Goal: Use online tool/utility: Utilize a website feature to perform a specific function

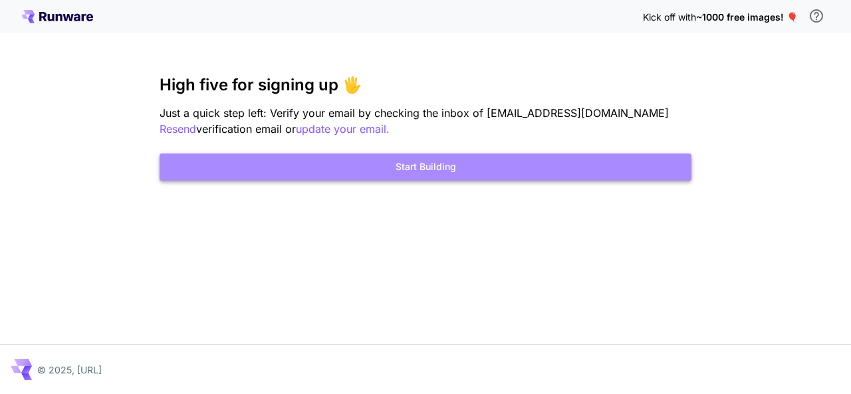
click at [424, 168] on button "Start Building" at bounding box center [426, 167] width 532 height 27
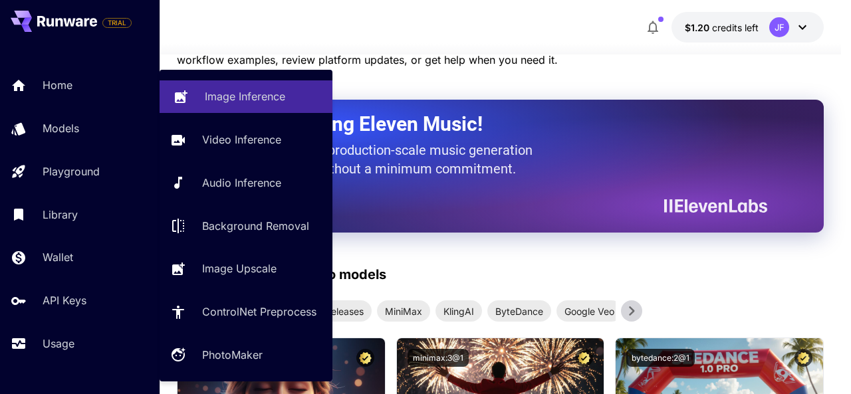
click at [264, 102] on p "Image Inference" at bounding box center [245, 96] width 80 height 16
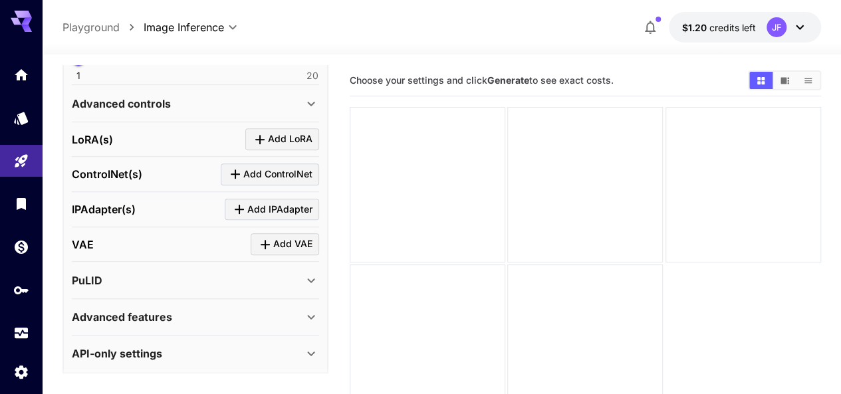
scroll to position [473, 0]
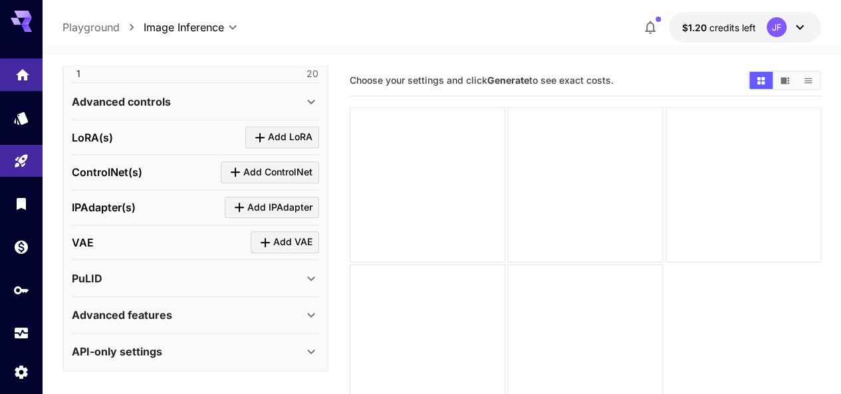
click at [27, 80] on link at bounding box center [21, 75] width 43 height 33
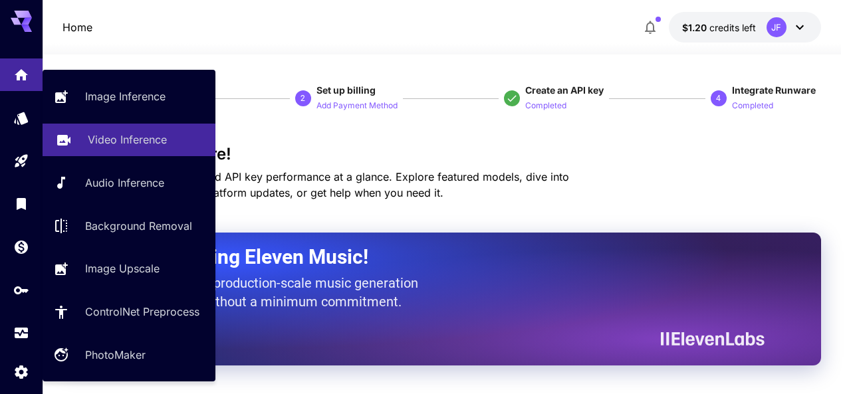
click at [126, 143] on p "Video Inference" at bounding box center [127, 140] width 79 height 16
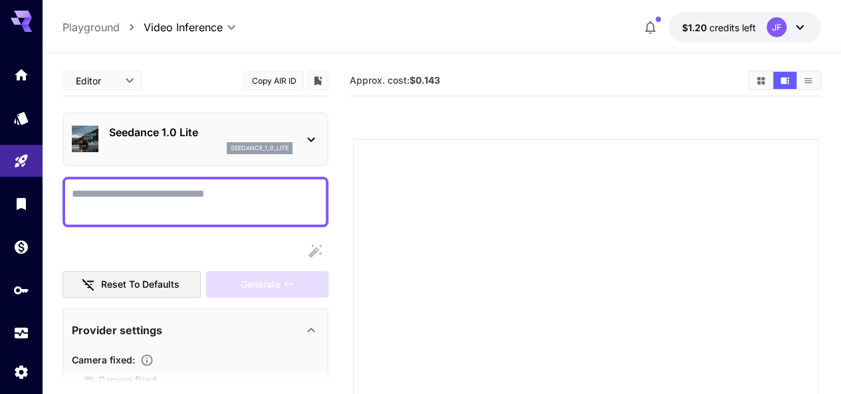
click at [309, 139] on icon at bounding box center [310, 140] width 7 height 5
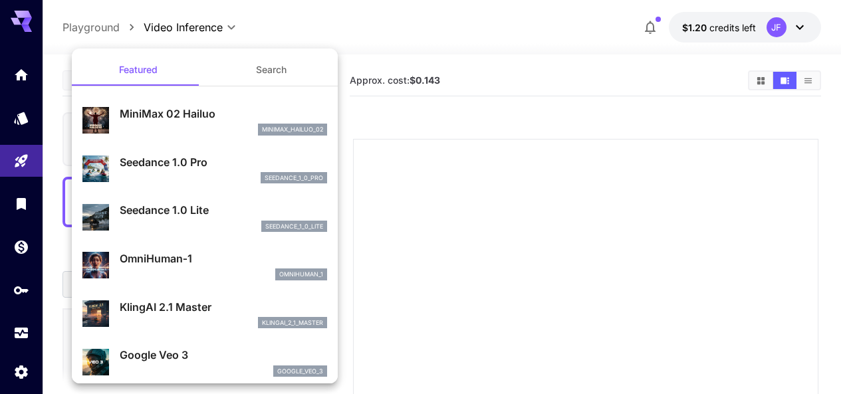
click at [178, 120] on p "MiniMax 02 Hailuo" at bounding box center [223, 114] width 207 height 16
type input "**********"
type input "***"
type input "*"
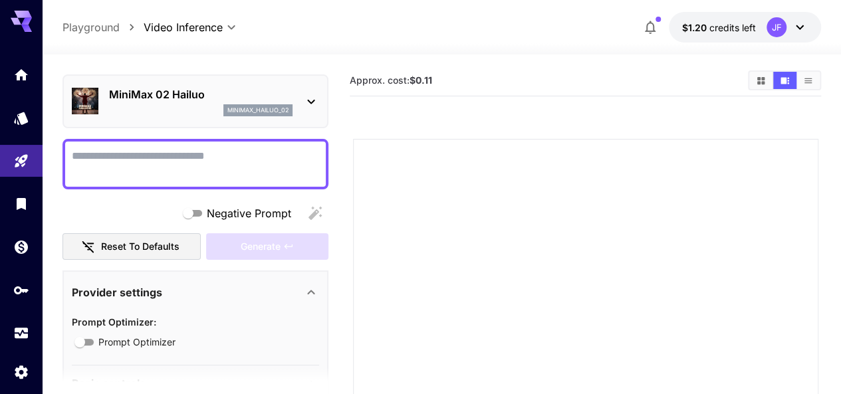
scroll to position [133, 0]
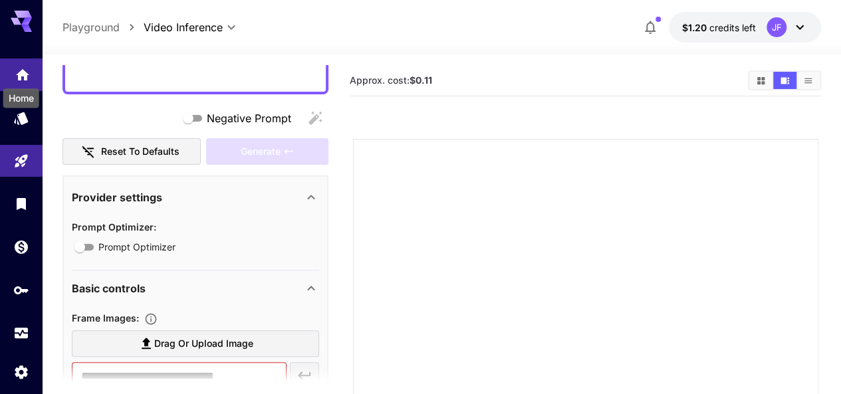
click at [27, 69] on icon "Home" at bounding box center [23, 71] width 16 height 16
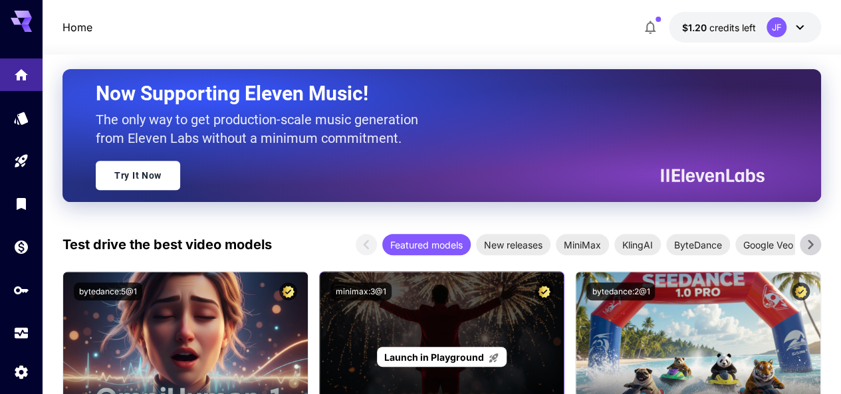
scroll to position [266, 0]
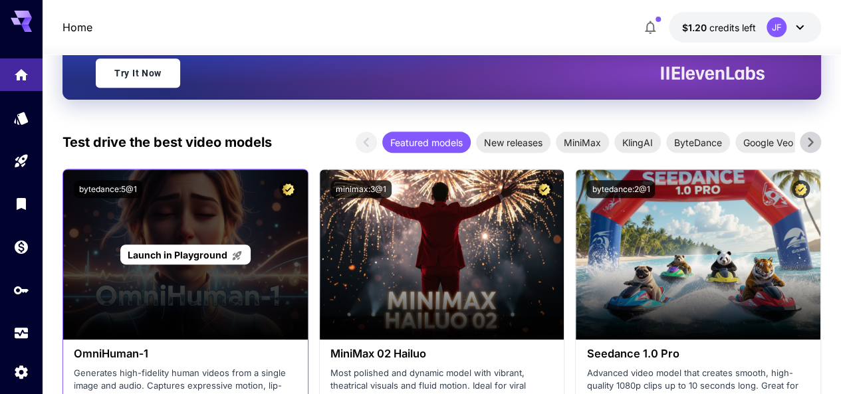
click at [212, 219] on div "Launch in Playground" at bounding box center [185, 255] width 245 height 170
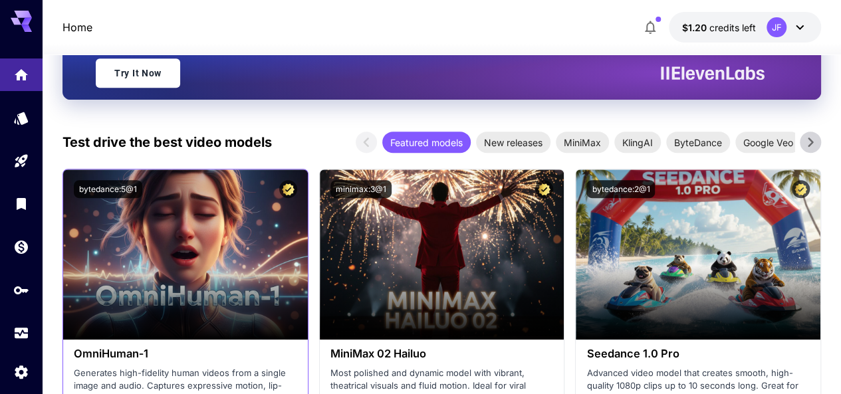
click at [207, 203] on div "bytedance:5@1" at bounding box center [185, 189] width 245 height 39
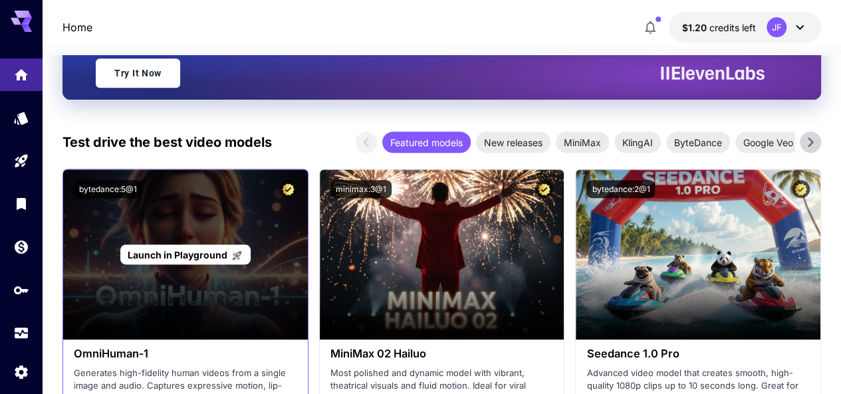
click at [197, 256] on span "Launch in Playground" at bounding box center [178, 254] width 100 height 11
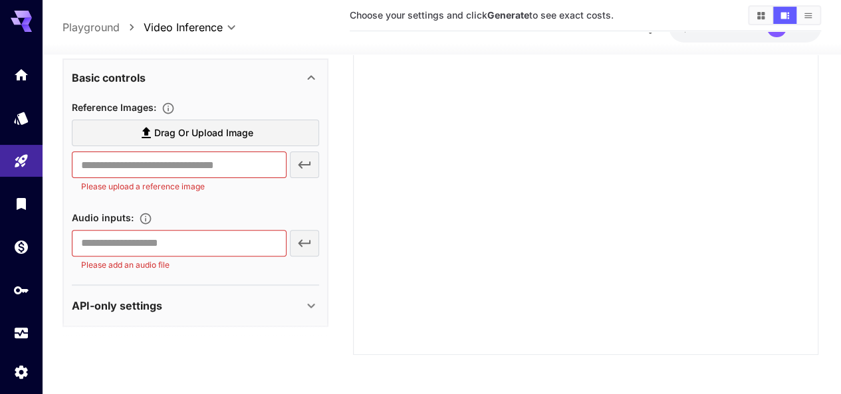
scroll to position [114, 0]
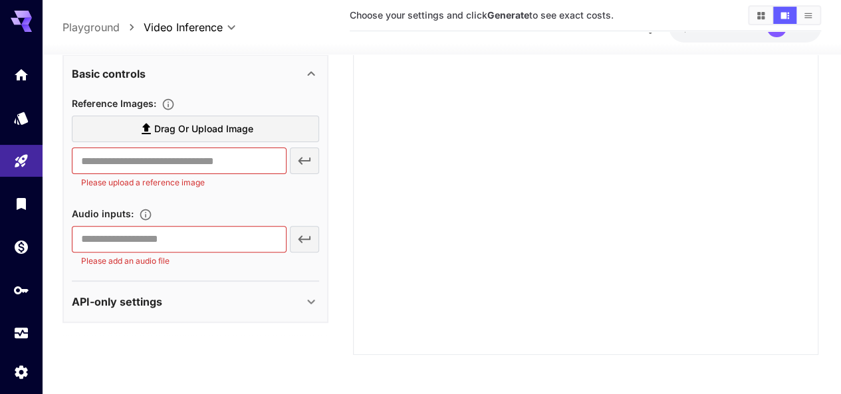
click at [299, 297] on div "API-only settings" at bounding box center [187, 302] width 231 height 16
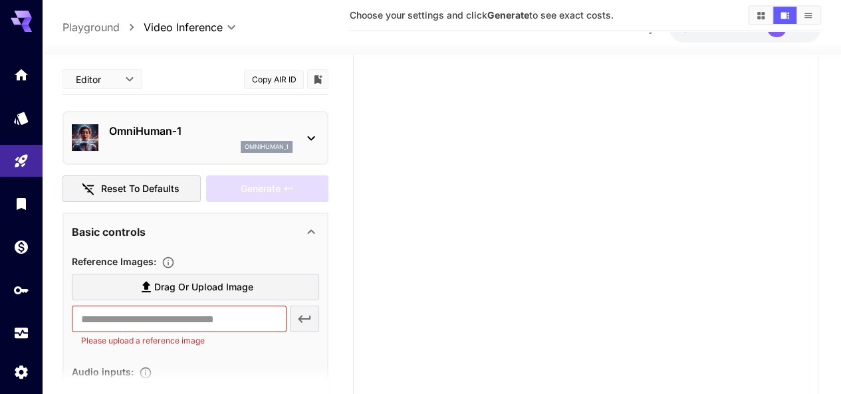
scroll to position [116, 0]
click at [19, 76] on icon "Home" at bounding box center [23, 71] width 16 height 16
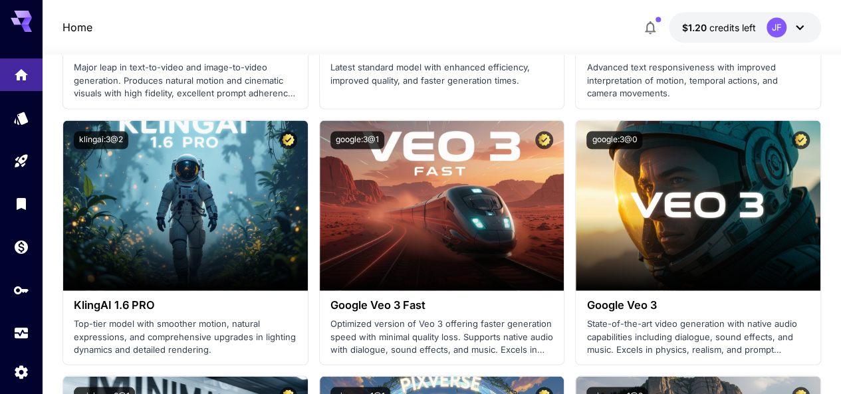
scroll to position [1114, 0]
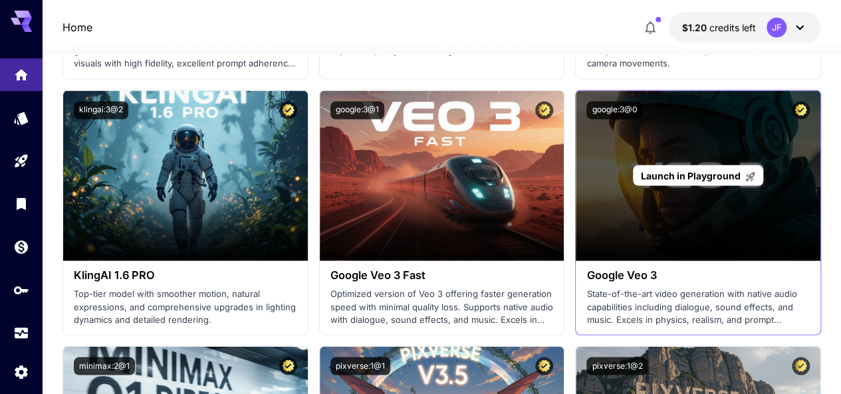
click at [652, 225] on div "Launch in Playground" at bounding box center [698, 175] width 245 height 170
click at [656, 174] on span "Launch in Playground" at bounding box center [691, 175] width 100 height 11
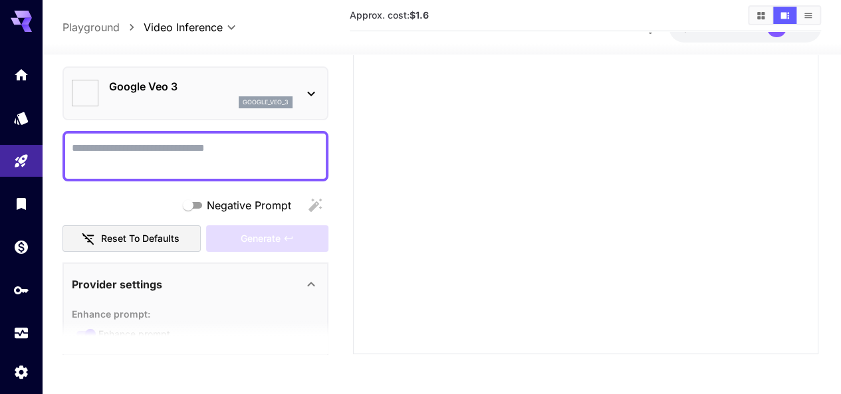
type input "*"
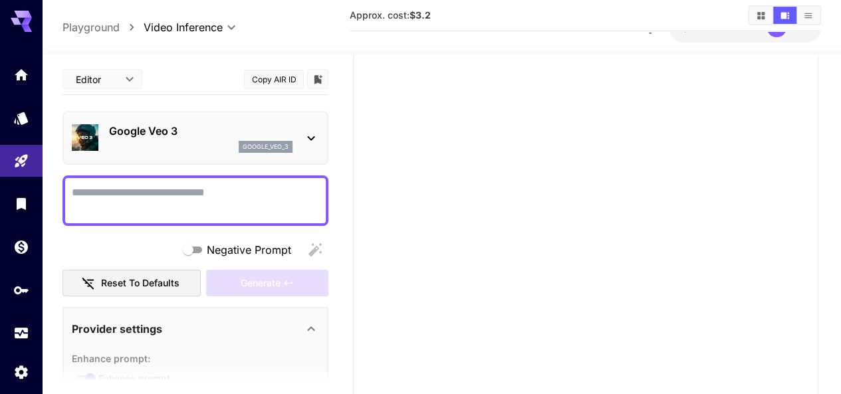
scroll to position [183, 0]
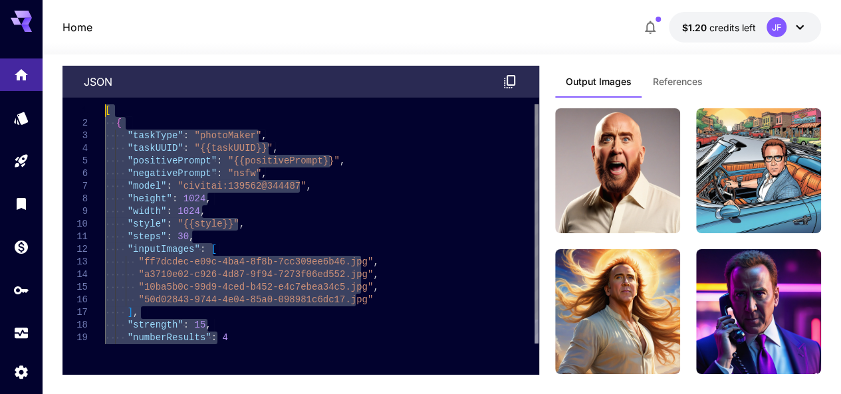
drag, startPoint x: 227, startPoint y: 332, endPoint x: 99, endPoint y: 103, distance: 262.3
click at [105, 104] on div "[ { "taskType" : "photoMaker" , "taskUUID" : "{{taskUUID}}" , "positivePrompt" …" at bounding box center [322, 236] width 434 height 265
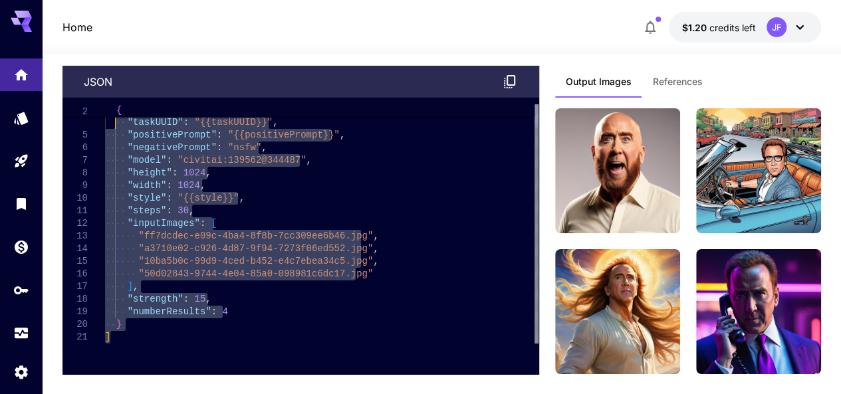
drag, startPoint x: 138, startPoint y: 329, endPoint x: 114, endPoint y: 120, distance: 210.8
click at [114, 120] on div ""taskType" : "photoMaker" , "taskUUID" : "{{taskUUID}}" , "positivePrompt" : "{…" at bounding box center [322, 210] width 434 height 265
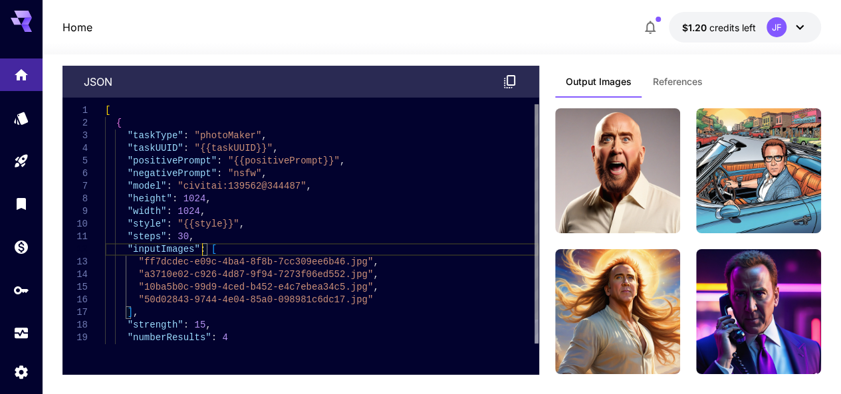
click at [200, 241] on div ""taskType" : "photoMaker" , "taskUUID" : "{{taskUUID}}" , "positivePrompt" : "{…" at bounding box center [322, 236] width 434 height 265
click at [680, 66] on button "References" at bounding box center [677, 82] width 71 height 32
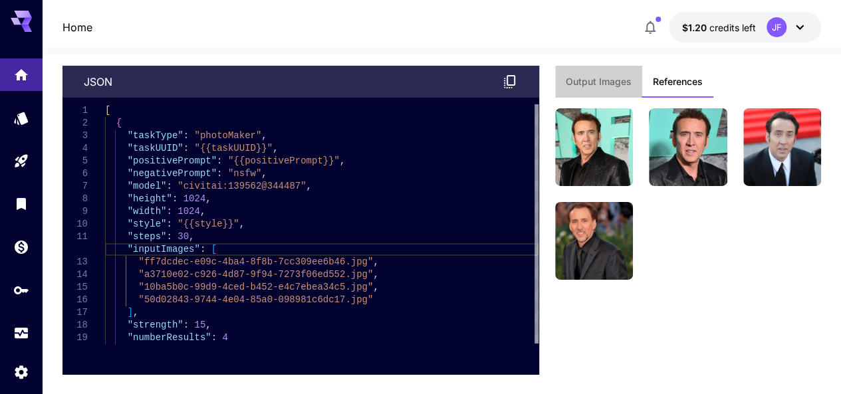
click at [596, 78] on span "Output Images" at bounding box center [599, 82] width 66 height 12
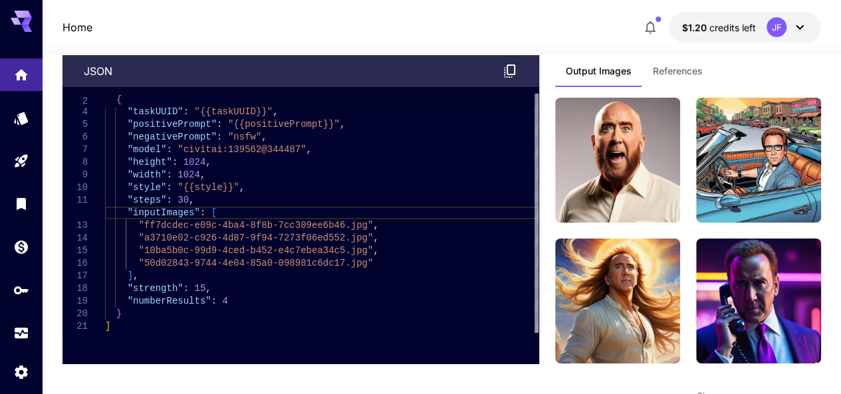
scroll to position [4704, 0]
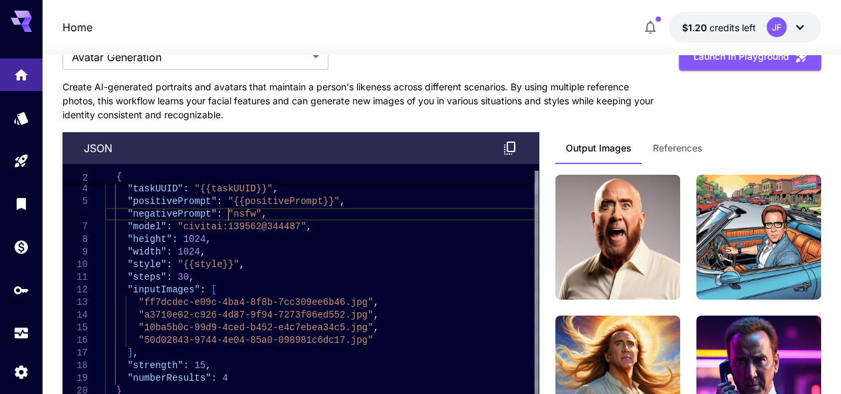
type textarea "**********"
drag, startPoint x: 226, startPoint y: 205, endPoint x: 251, endPoint y: 209, distance: 24.8
click at [249, 209] on div ""taskType" : "photoMaker" , "taskUUID" : "{{taskUUID}}" , "positivePrompt" : "{…" at bounding box center [322, 277] width 434 height 265
click at [257, 209] on div ""taskType" : "photoMaker" , "taskUUID" : "{{taskUUID}}" , "positivePrompt" : "{…" at bounding box center [322, 277] width 434 height 265
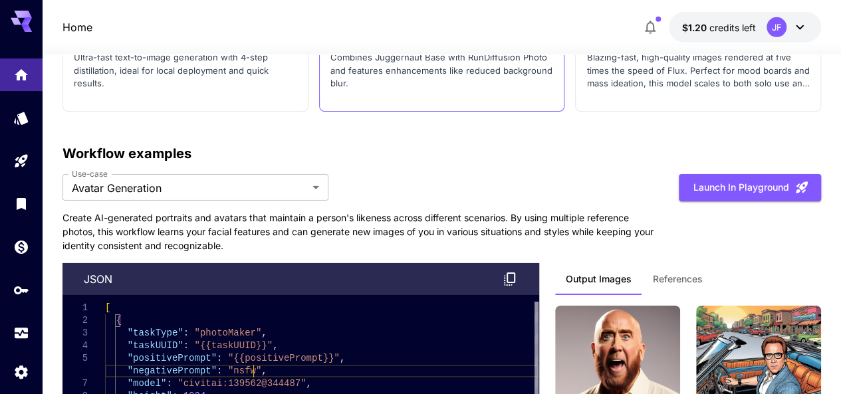
scroll to position [4571, 0]
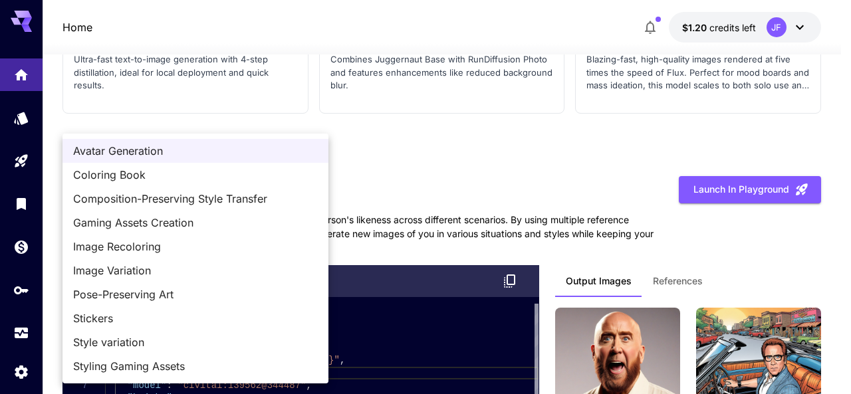
click at [236, 174] on span "Coloring Book" at bounding box center [195, 175] width 245 height 16
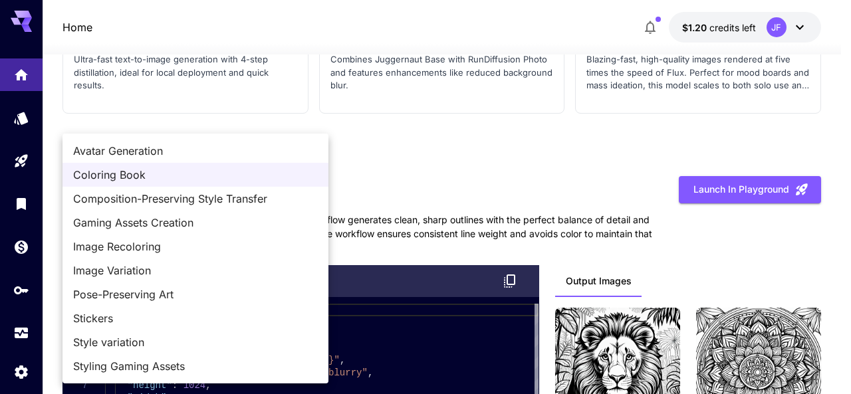
click at [192, 196] on span "Composition-Preserving Style Transfer" at bounding box center [195, 199] width 245 height 16
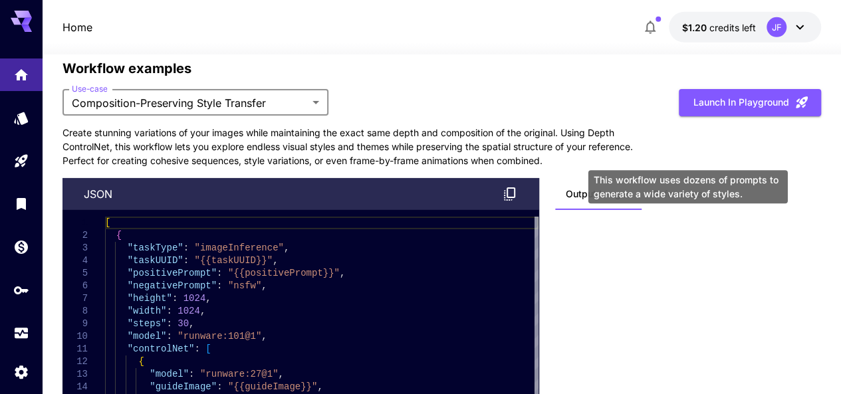
scroll to position [4638, 0]
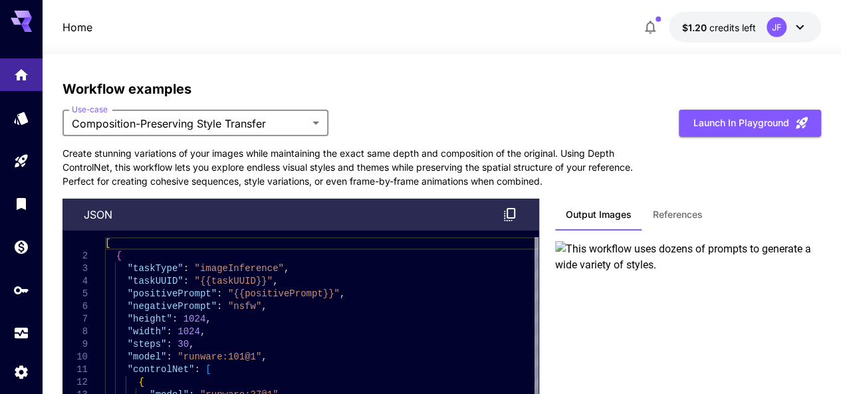
click at [648, 207] on button "References" at bounding box center [677, 215] width 71 height 32
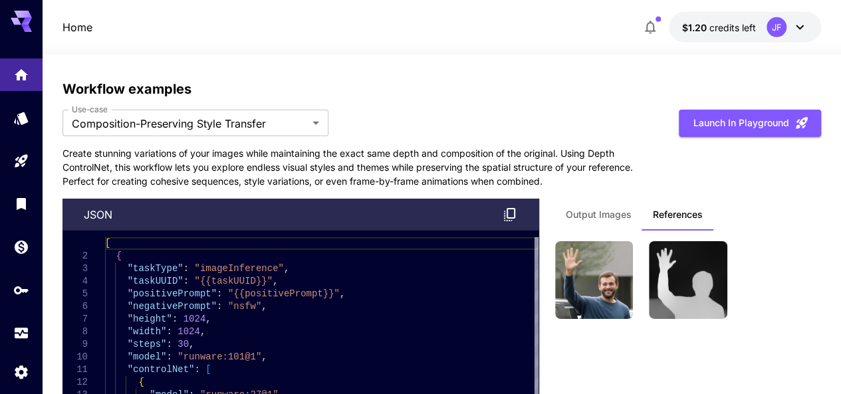
click at [591, 209] on span "Output Images" at bounding box center [599, 215] width 66 height 12
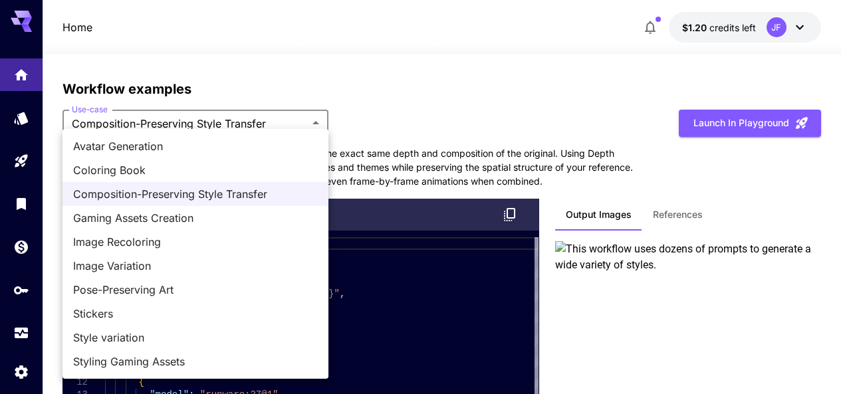
click at [162, 163] on span "Coloring Book" at bounding box center [195, 170] width 245 height 16
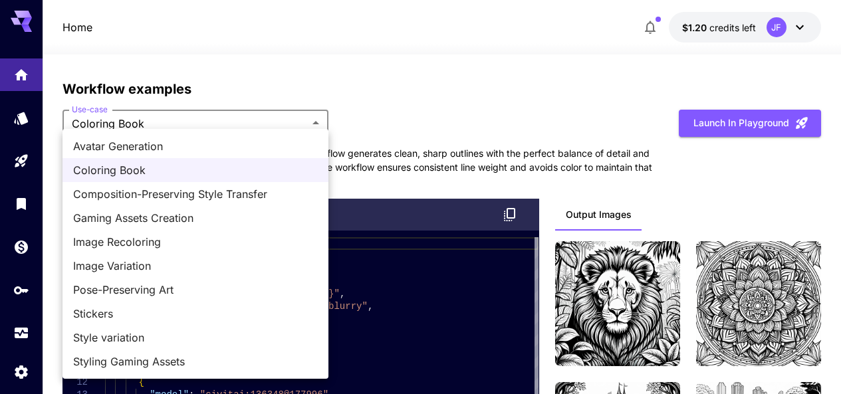
click at [195, 220] on span "Gaming Assets Creation" at bounding box center [195, 218] width 245 height 16
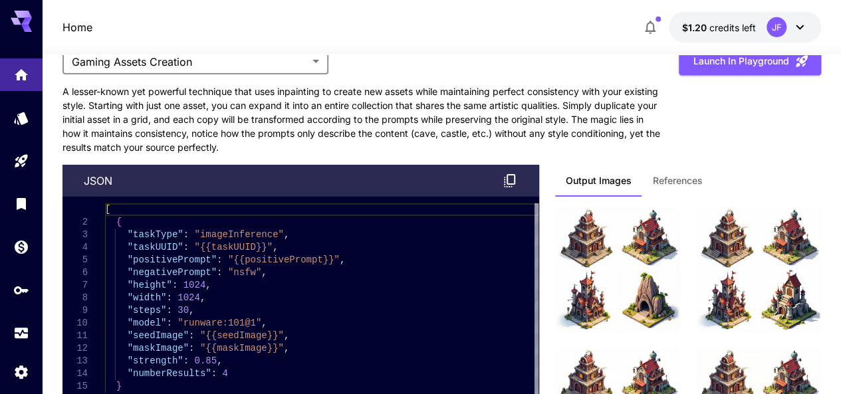
scroll to position [4771, 0]
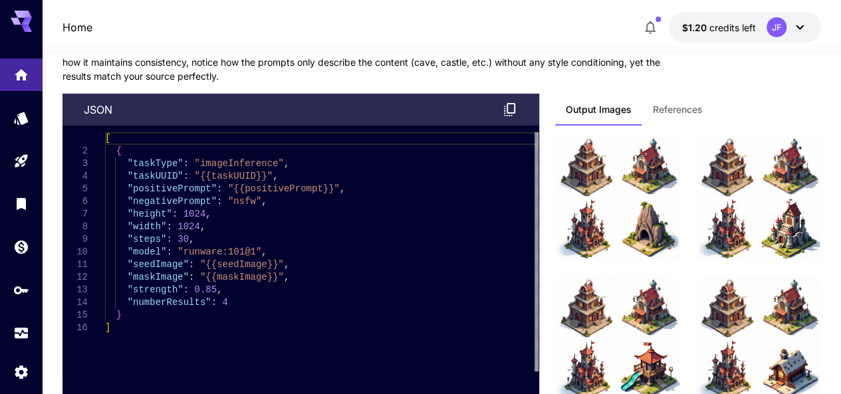
click at [694, 116] on button "References" at bounding box center [677, 110] width 71 height 32
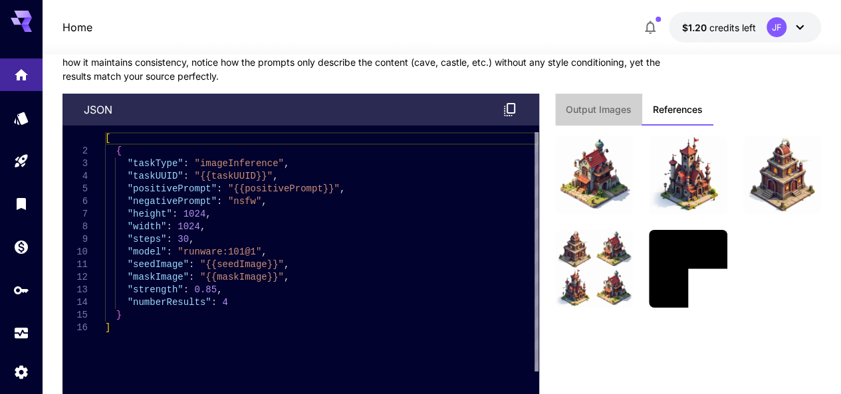
click at [593, 104] on span "Output Images" at bounding box center [599, 110] width 66 height 12
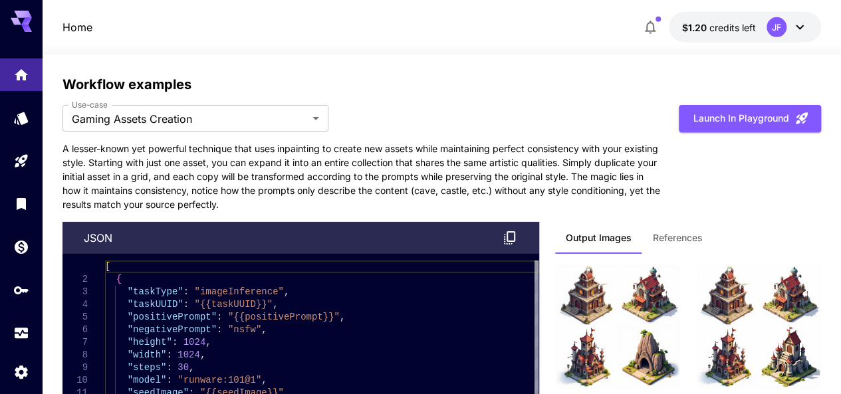
scroll to position [4638, 0]
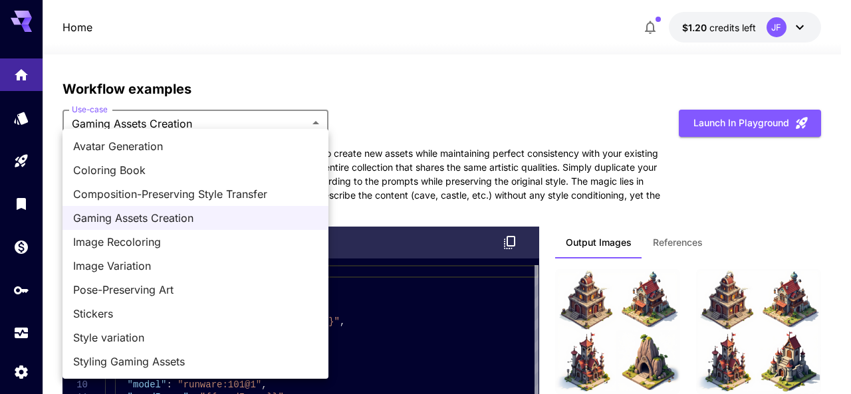
click at [191, 239] on span "Image Recoloring" at bounding box center [195, 242] width 245 height 16
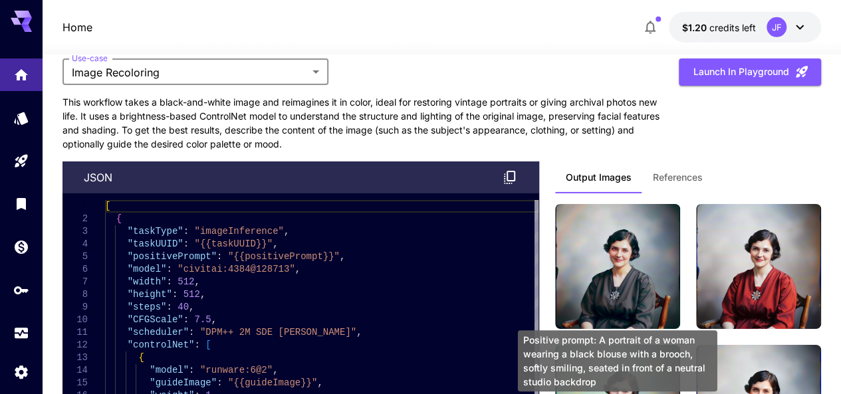
scroll to position [4771, 0]
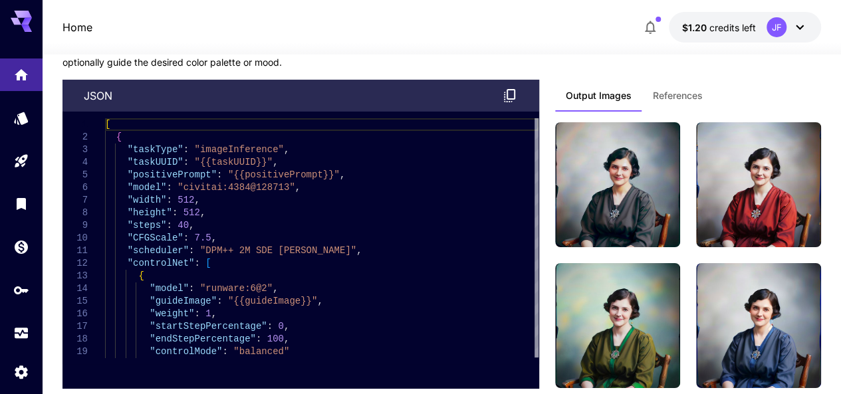
click at [678, 90] on span "References" at bounding box center [678, 96] width 50 height 12
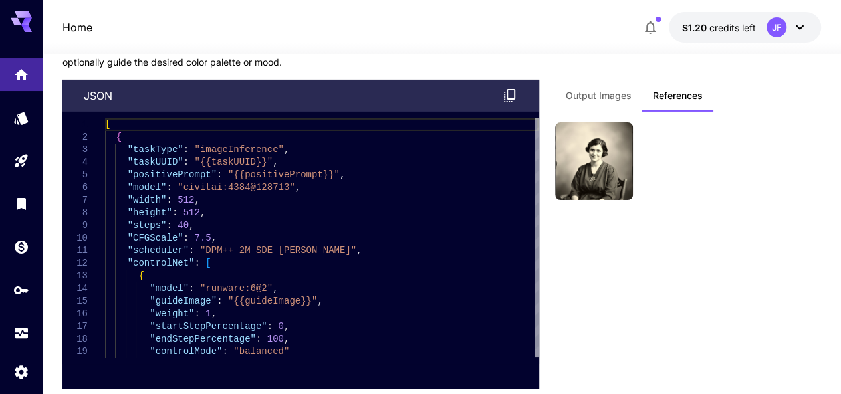
click at [598, 90] on span "Output Images" at bounding box center [599, 96] width 66 height 12
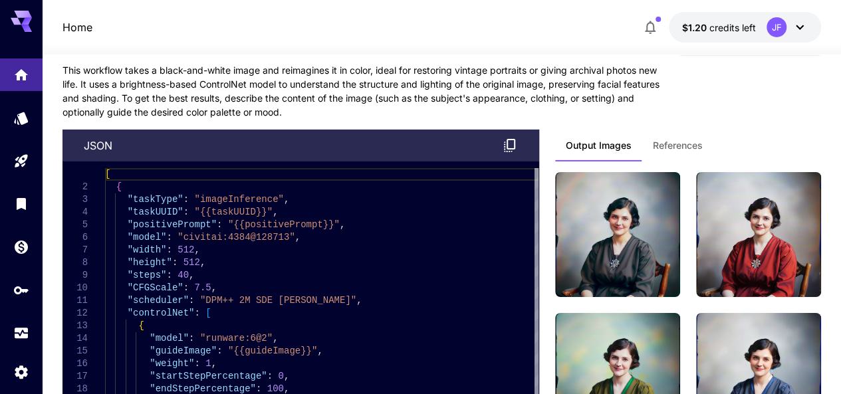
scroll to position [4638, 0]
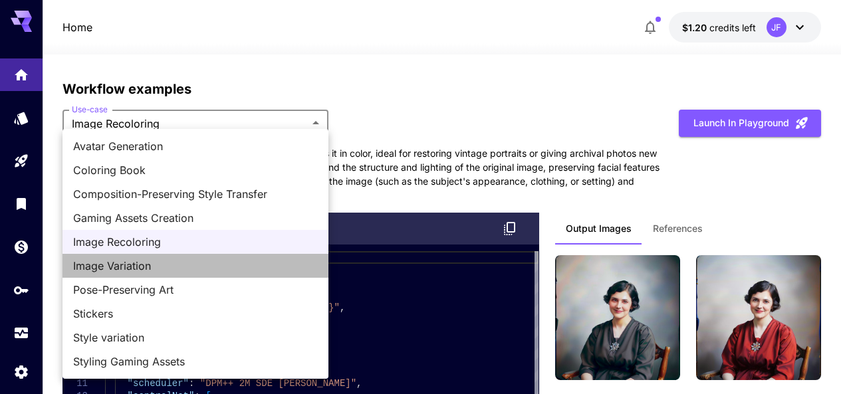
click at [184, 258] on span "Image Variation" at bounding box center [195, 266] width 245 height 16
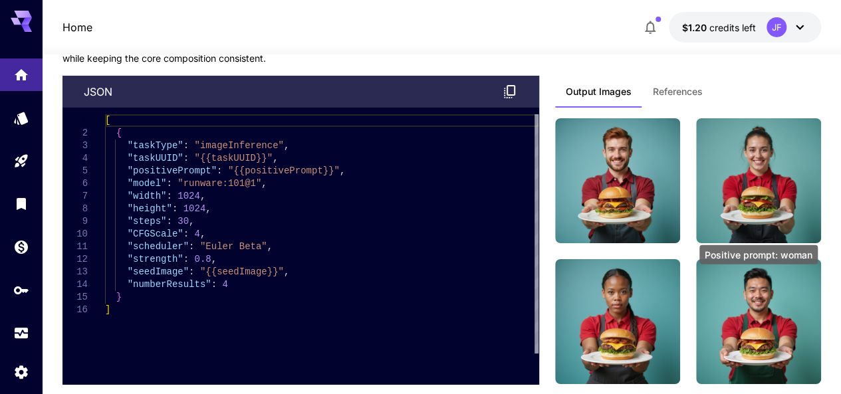
scroll to position [4704, 0]
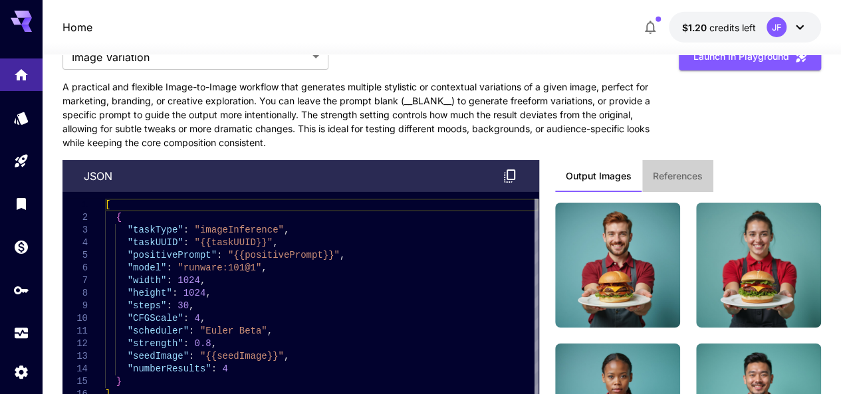
click at [681, 170] on span "References" at bounding box center [678, 176] width 50 height 12
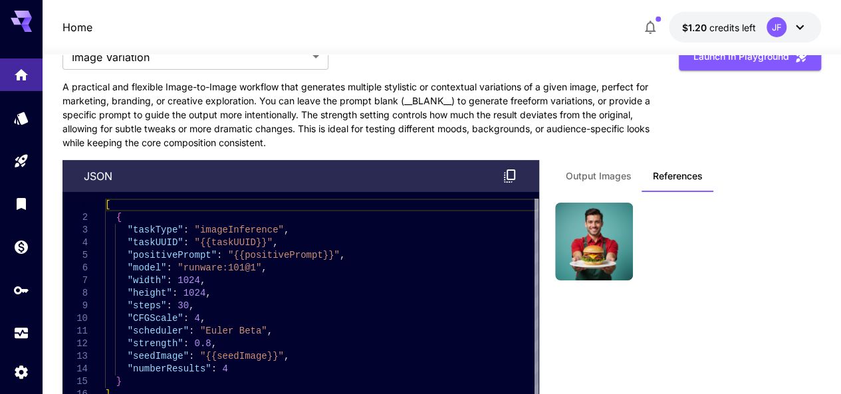
click at [599, 170] on span "Output Images" at bounding box center [599, 176] width 66 height 12
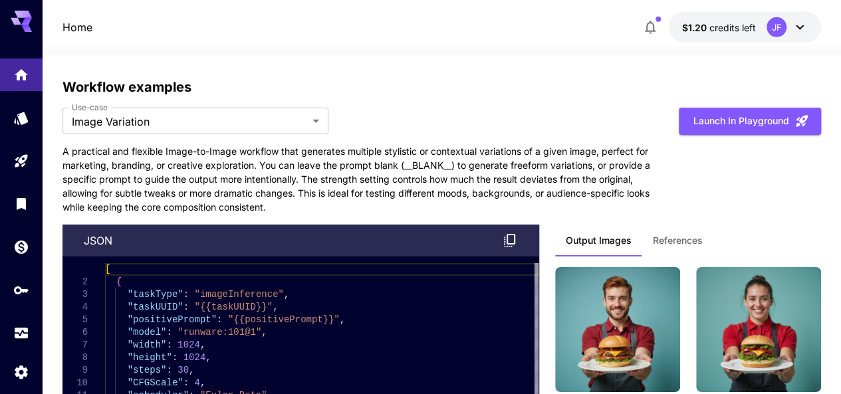
scroll to position [4638, 0]
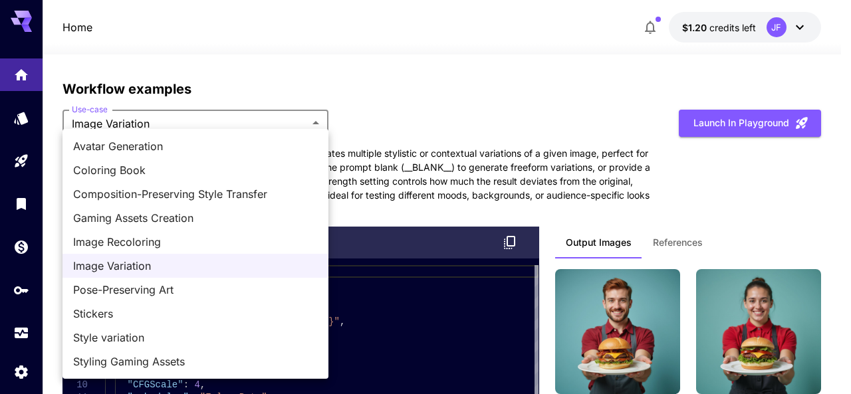
click at [188, 285] on span "Pose-Preserving Art" at bounding box center [195, 290] width 245 height 16
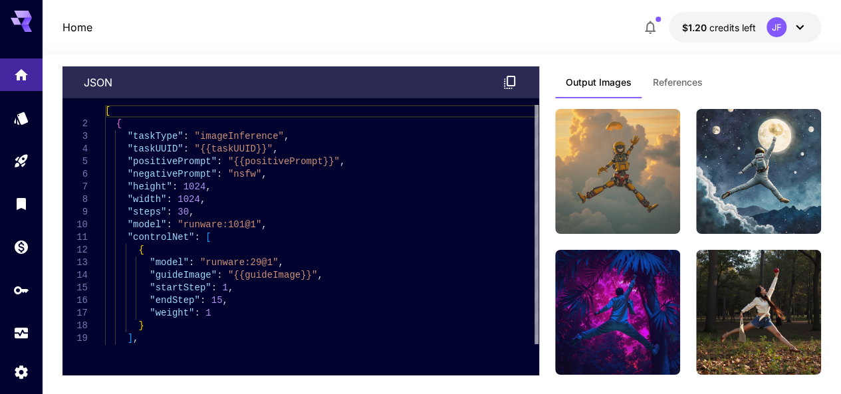
scroll to position [4704, 0]
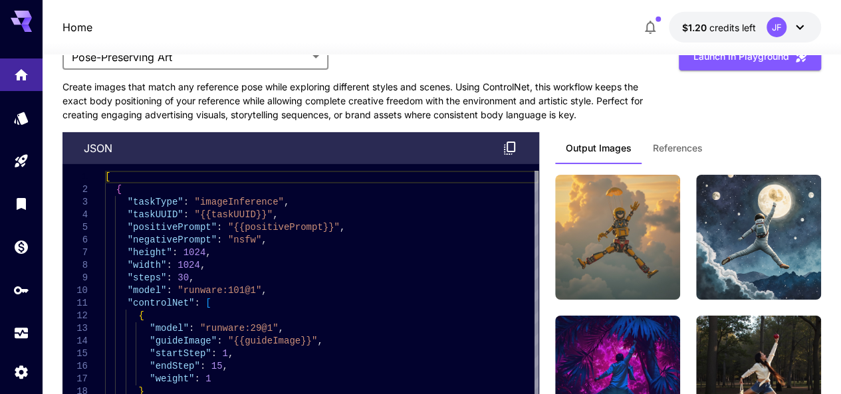
click at [679, 144] on span "References" at bounding box center [678, 148] width 50 height 12
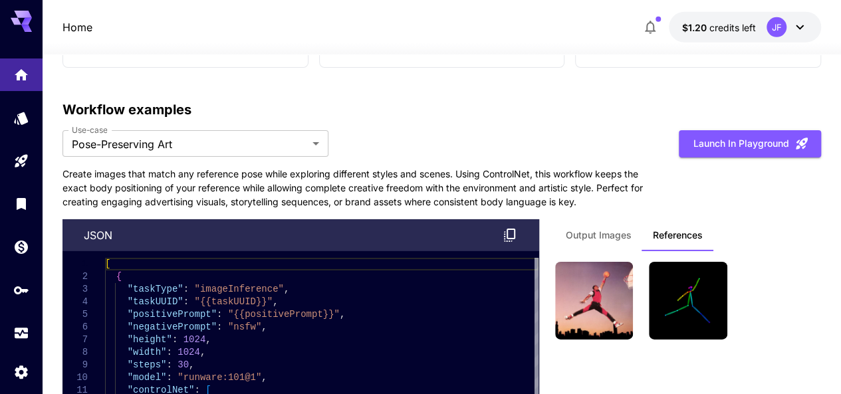
scroll to position [4638, 0]
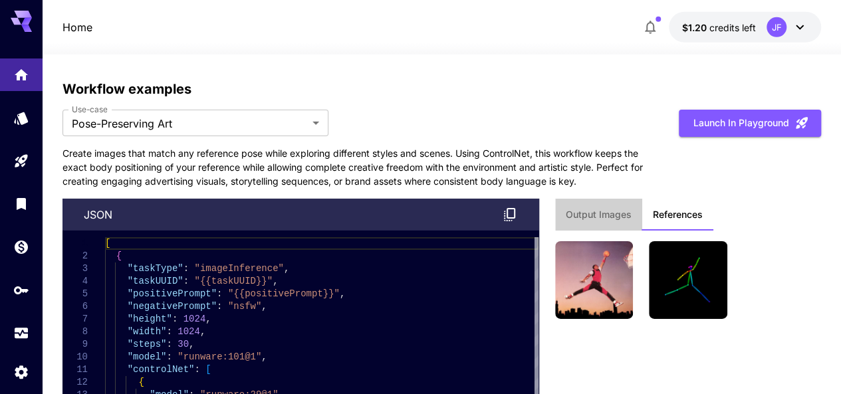
click at [605, 215] on button "Output Images" at bounding box center [598, 215] width 87 height 32
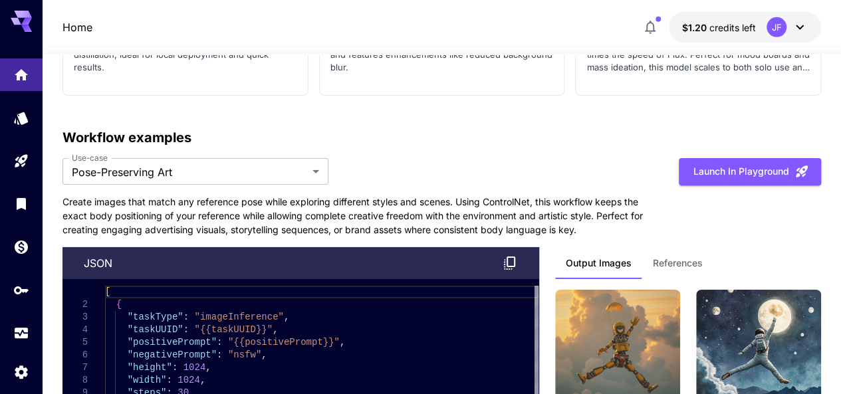
scroll to position [4571, 0]
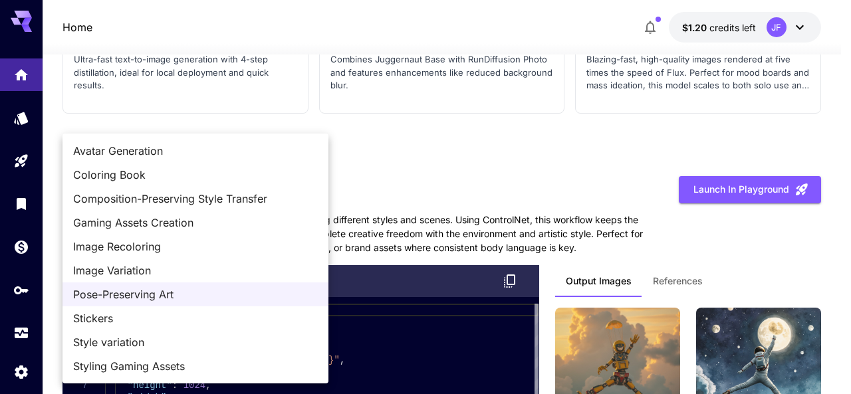
click at [148, 320] on span "Stickers" at bounding box center [195, 319] width 245 height 16
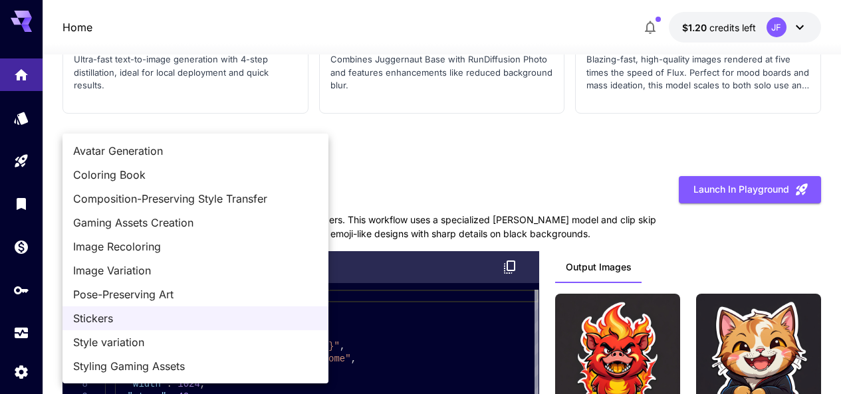
click at [616, 200] on div at bounding box center [425, 197] width 851 height 394
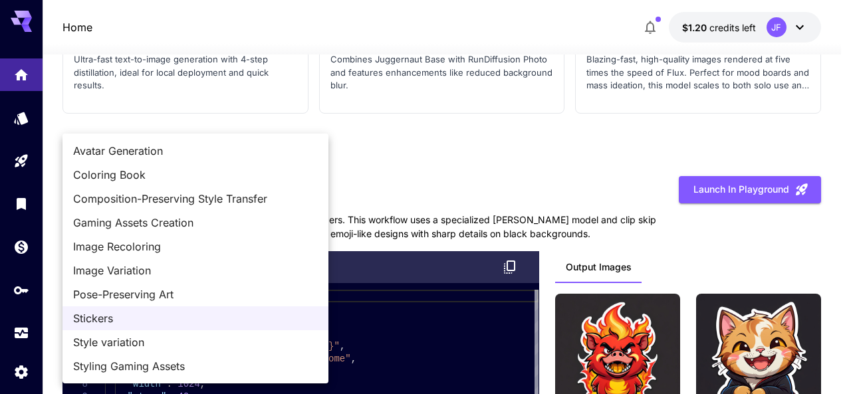
click at [207, 347] on span "Style variation" at bounding box center [195, 342] width 245 height 16
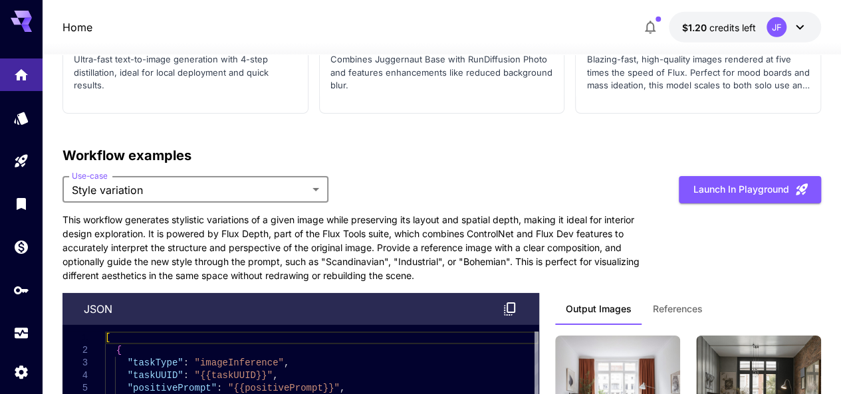
scroll to position [4704, 0]
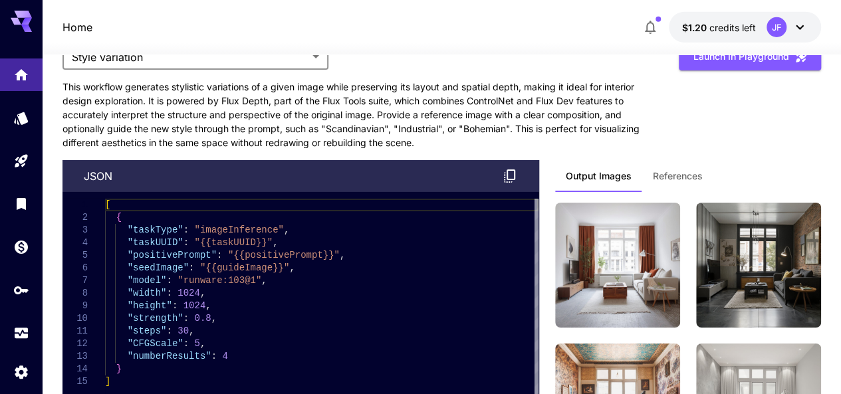
click at [669, 170] on span "References" at bounding box center [678, 176] width 50 height 12
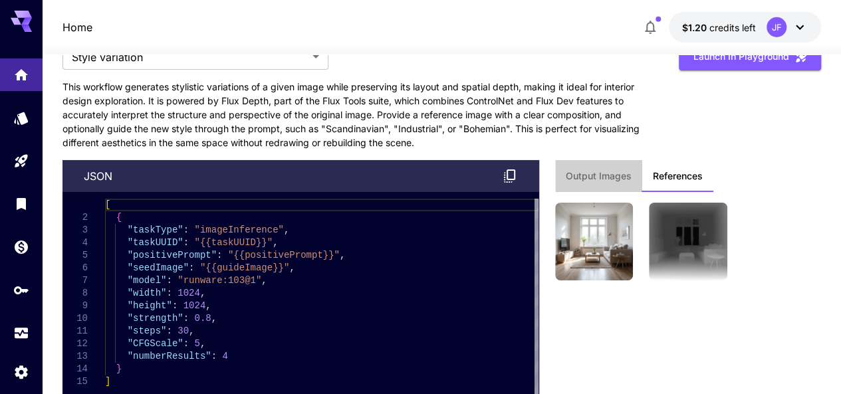
click at [606, 170] on span "Output Images" at bounding box center [599, 176] width 66 height 12
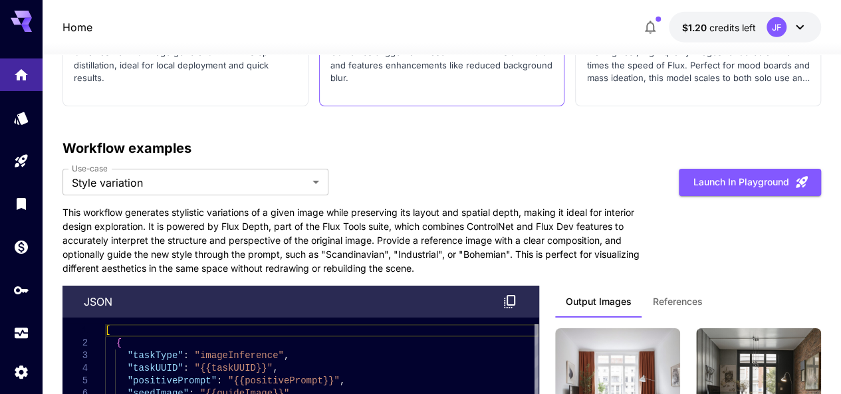
scroll to position [4571, 0]
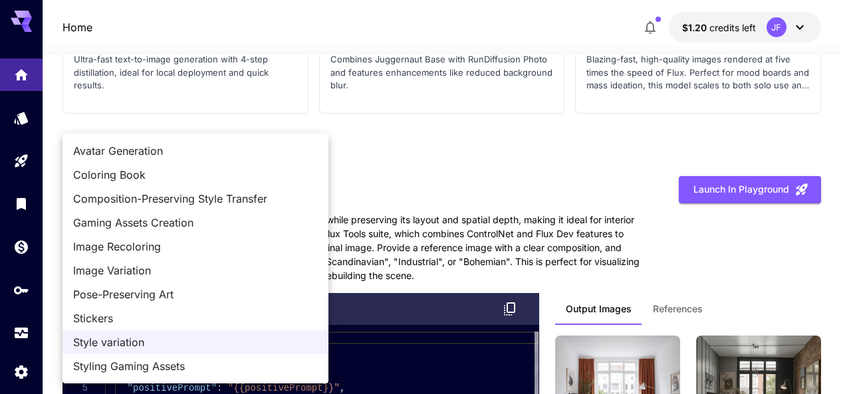
click at [197, 360] on span "Styling Gaming Assets" at bounding box center [195, 366] width 245 height 16
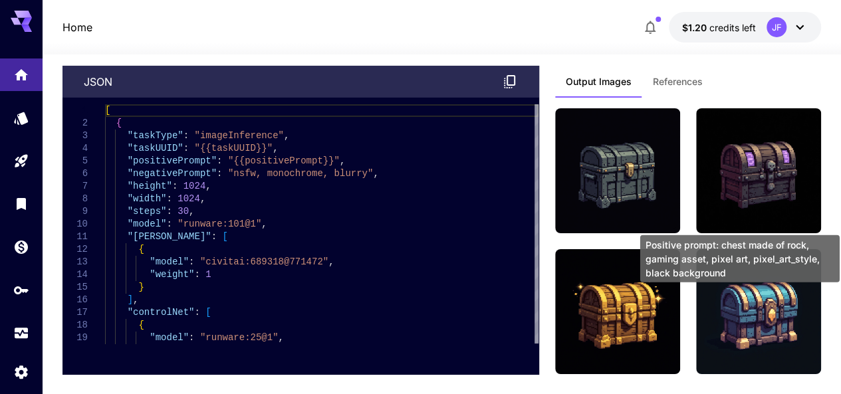
scroll to position [4638, 0]
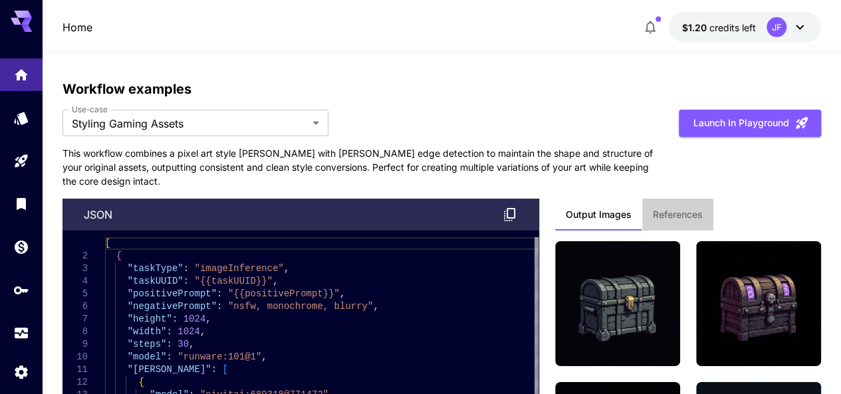
click at [685, 199] on button "References" at bounding box center [677, 215] width 71 height 32
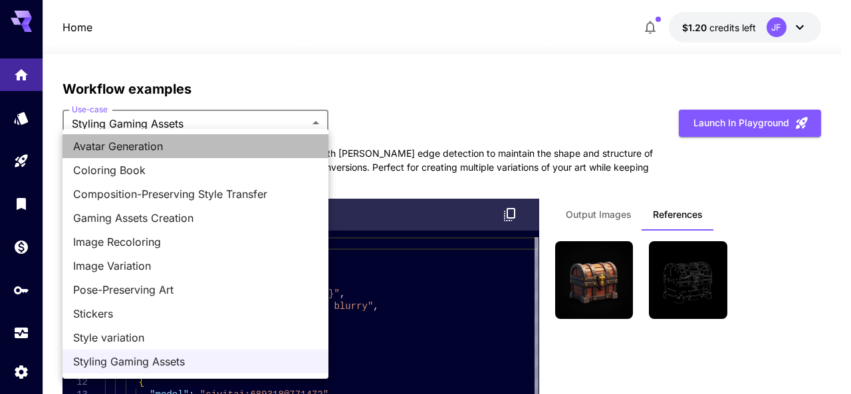
click at [164, 148] on span "Avatar Generation" at bounding box center [195, 146] width 245 height 16
type input "**********"
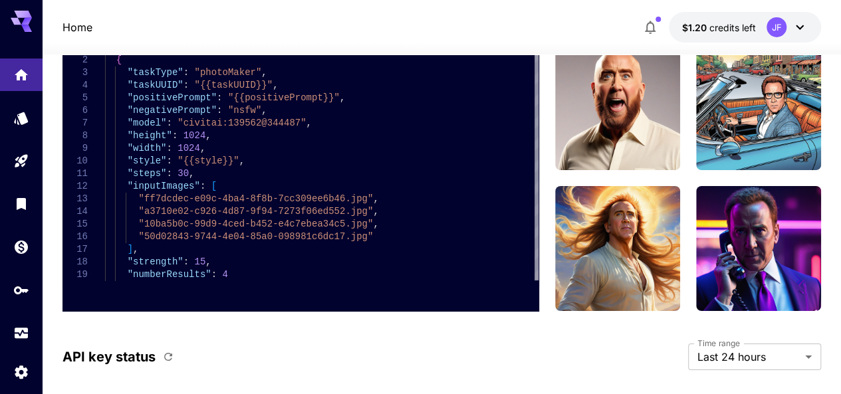
scroll to position [4837, 0]
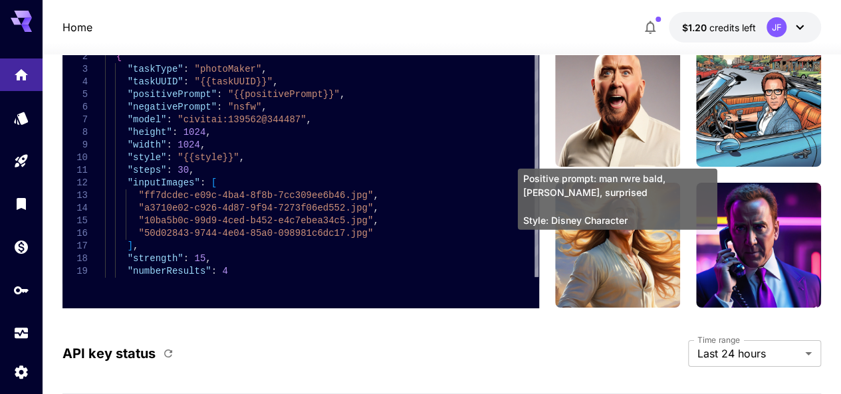
click at [634, 223] on span "Style: Disney Character" at bounding box center [617, 220] width 189 height 14
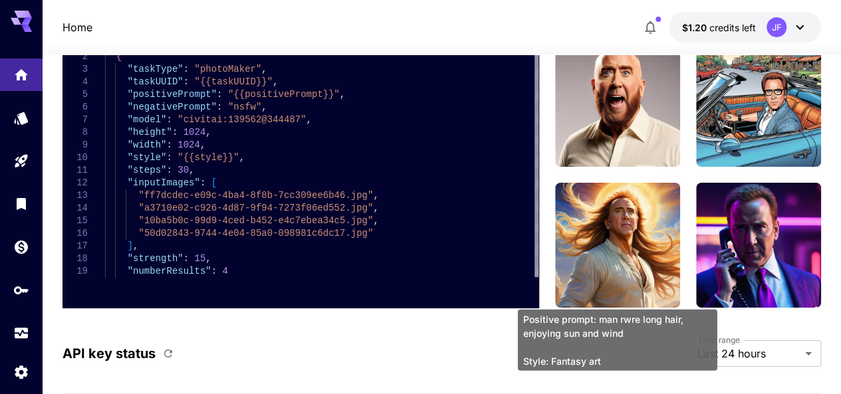
click at [623, 255] on img at bounding box center [617, 245] width 125 height 125
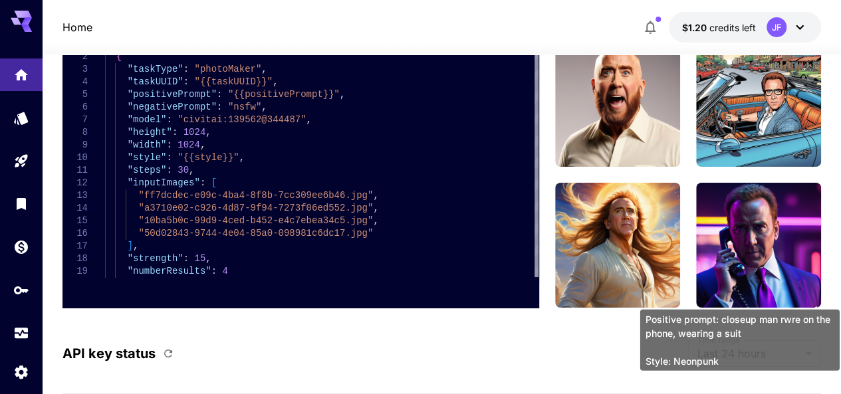
click at [771, 203] on img at bounding box center [758, 245] width 125 height 125
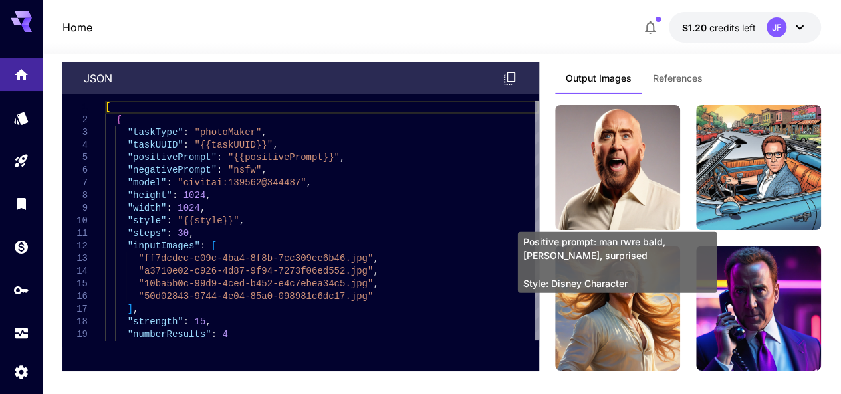
scroll to position [4704, 0]
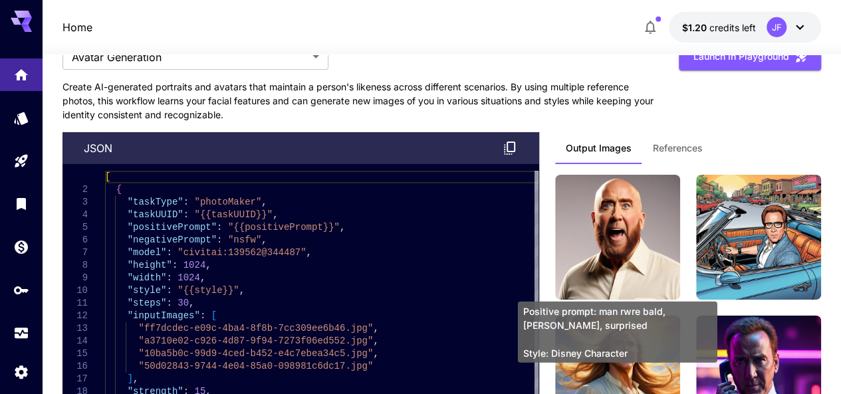
click at [649, 200] on img at bounding box center [617, 237] width 125 height 125
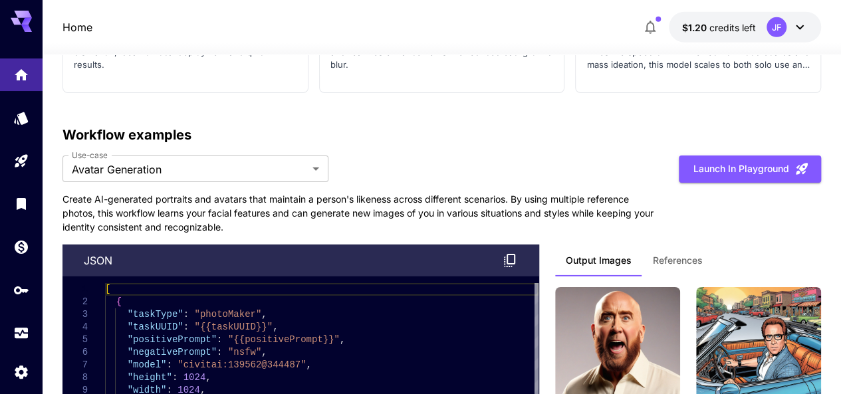
scroll to position [4571, 0]
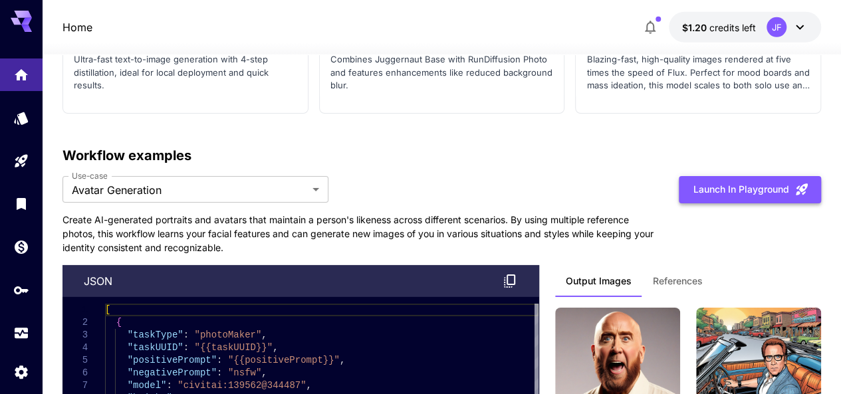
click at [736, 192] on button "Launch in Playground" at bounding box center [750, 189] width 142 height 27
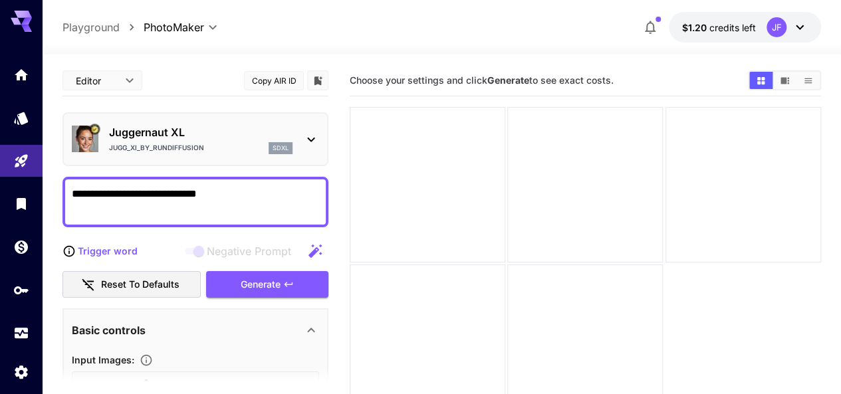
drag, startPoint x: 221, startPoint y: 195, endPoint x: 31, endPoint y: 183, distance: 190.5
click at [31, 183] on div "**********" at bounding box center [420, 249] width 841 height 499
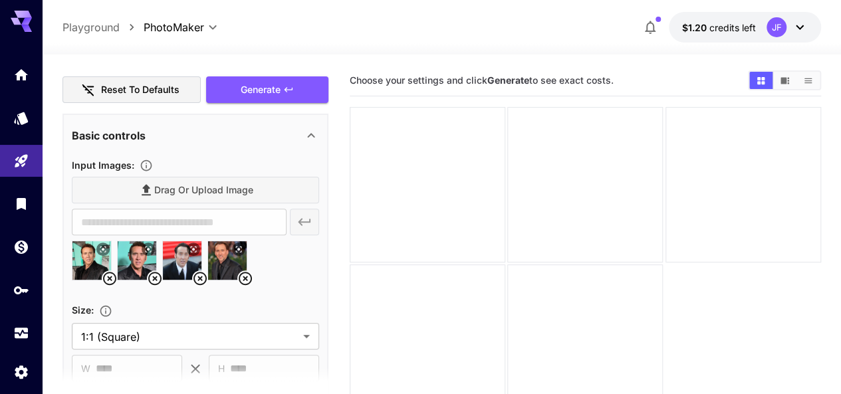
scroll to position [266, 0]
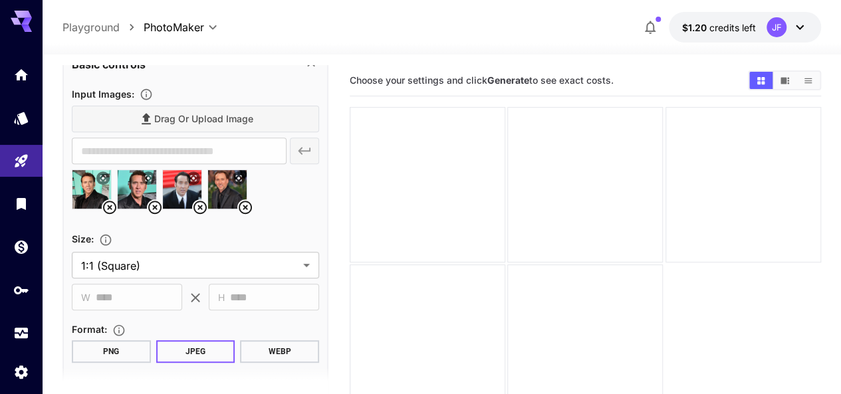
click at [248, 208] on icon at bounding box center [245, 207] width 16 height 16
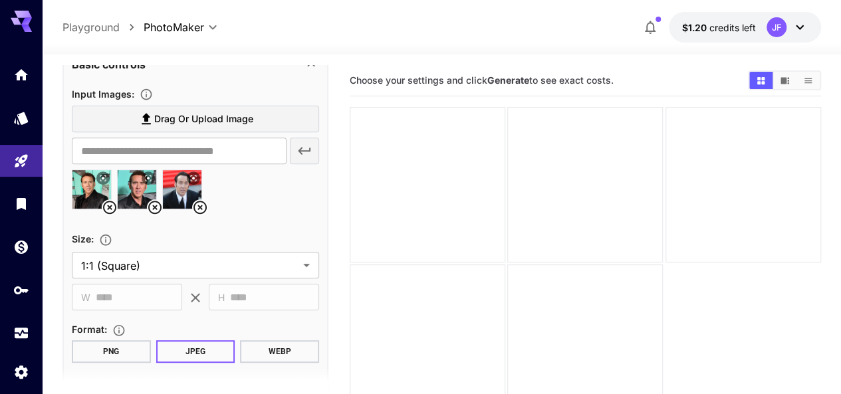
click at [203, 208] on icon at bounding box center [200, 207] width 16 height 16
click at [150, 207] on icon at bounding box center [155, 207] width 16 height 16
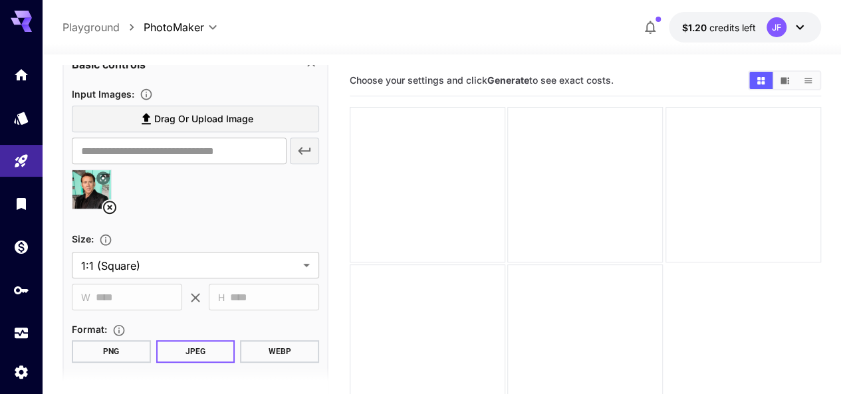
click at [111, 206] on icon at bounding box center [109, 207] width 13 height 13
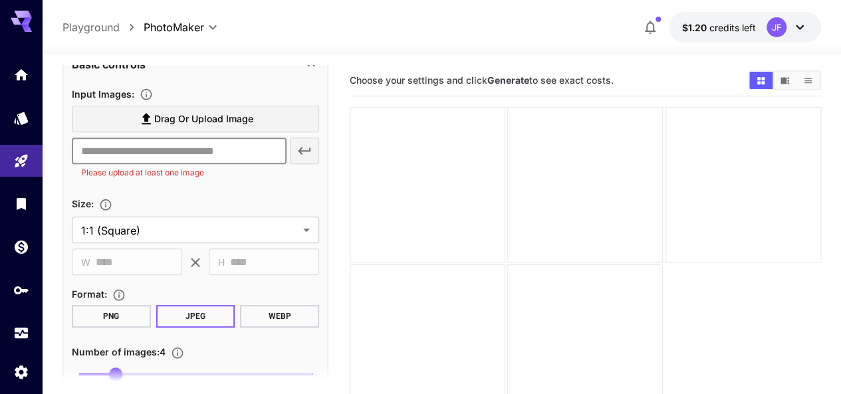
click at [238, 153] on input "text" at bounding box center [179, 151] width 215 height 27
click at [297, 155] on div "​ Please upload at least one image" at bounding box center [195, 159] width 247 height 42
click at [306, 154] on div "​ Please upload at least one image" at bounding box center [195, 159] width 247 height 42
click at [169, 175] on p "Please upload at least one image" at bounding box center [179, 172] width 196 height 13
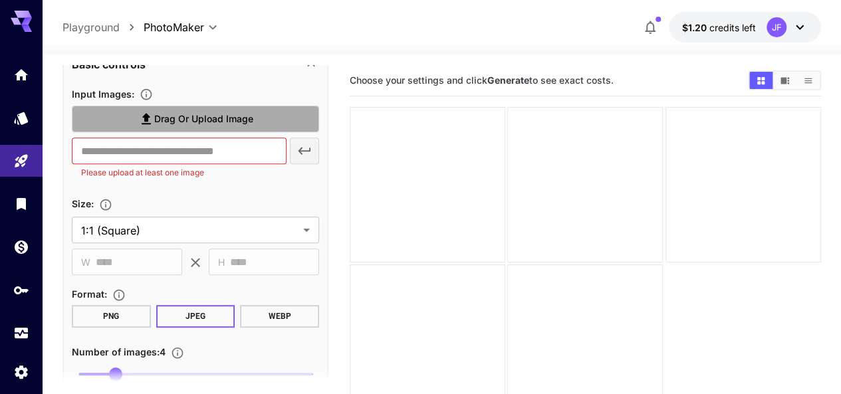
click at [212, 118] on span "Drag or upload image" at bounding box center [203, 119] width 99 height 17
click at [0, 0] on input "Drag or upload image" at bounding box center [0, 0] width 0 height 0
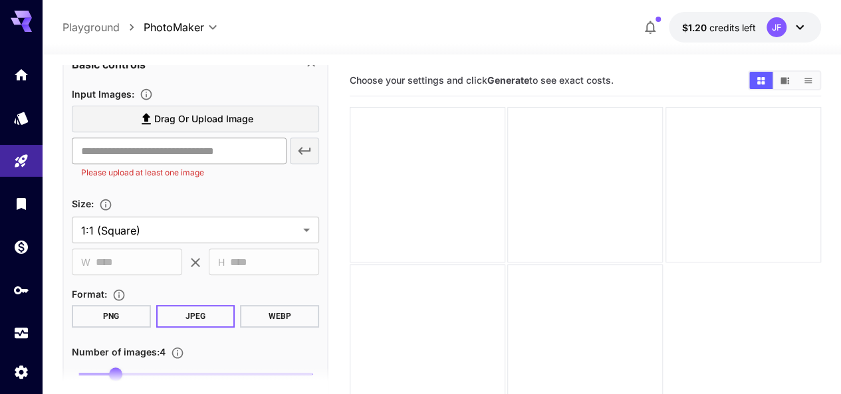
click at [266, 151] on input "text" at bounding box center [179, 151] width 215 height 27
click at [236, 124] on span "Drag or upload image" at bounding box center [203, 119] width 99 height 17
click at [0, 0] on input "Drag or upload image" at bounding box center [0, 0] width 0 height 0
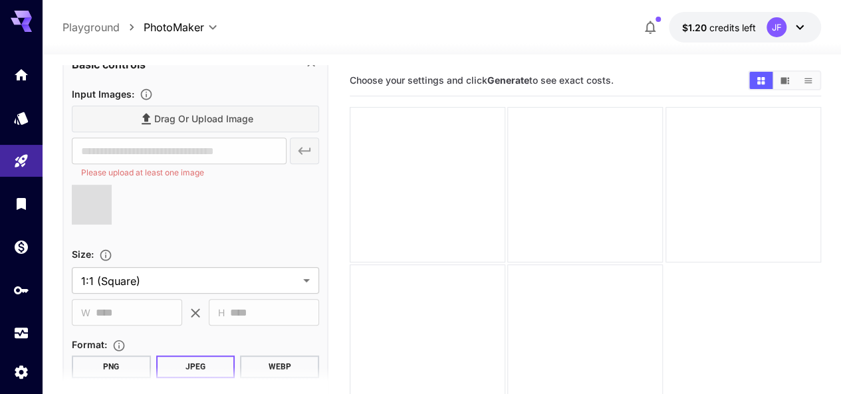
type input "**********"
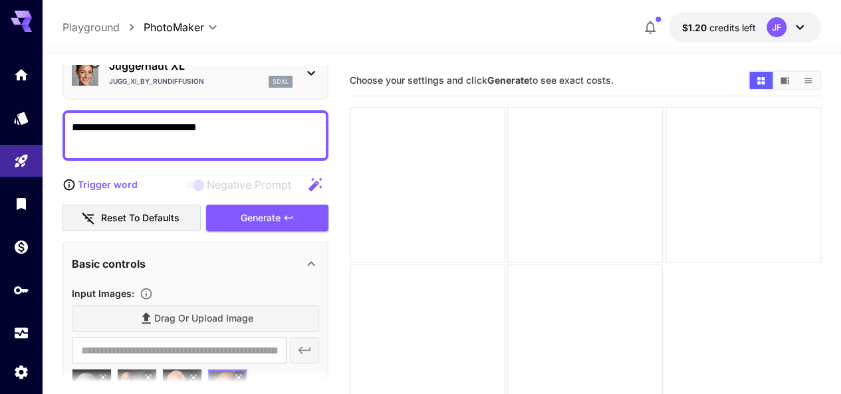
scroll to position [0, 0]
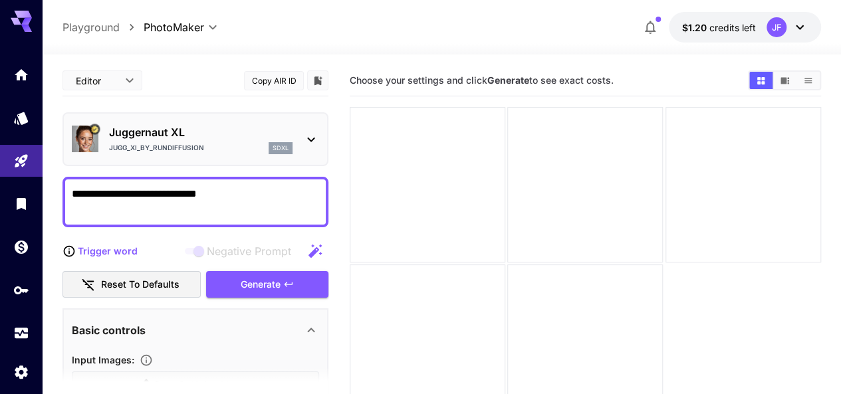
drag, startPoint x: 138, startPoint y: 194, endPoint x: 96, endPoint y: 195, distance: 42.6
click at [96, 195] on textarea "**********" at bounding box center [195, 202] width 247 height 32
click at [74, 195] on textarea "**********" at bounding box center [195, 202] width 247 height 32
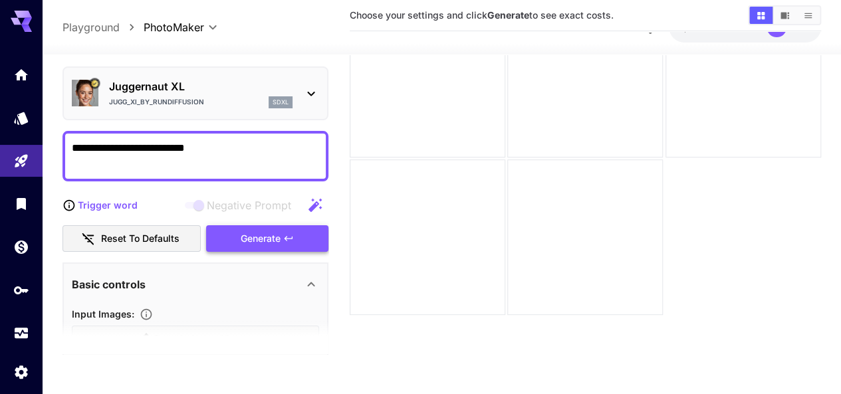
click at [277, 240] on div "Generate" at bounding box center [267, 238] width 122 height 27
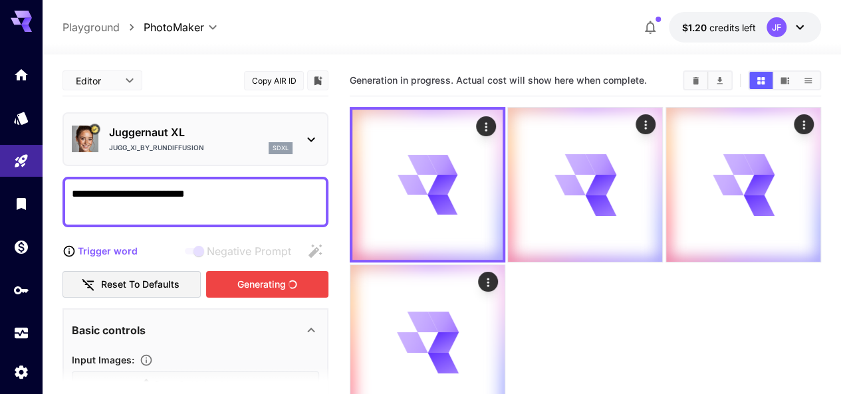
drag, startPoint x: 705, startPoint y: 26, endPoint x: 533, endPoint y: 14, distance: 172.0
click at [533, 14] on div "**********" at bounding box center [442, 27] width 759 height 31
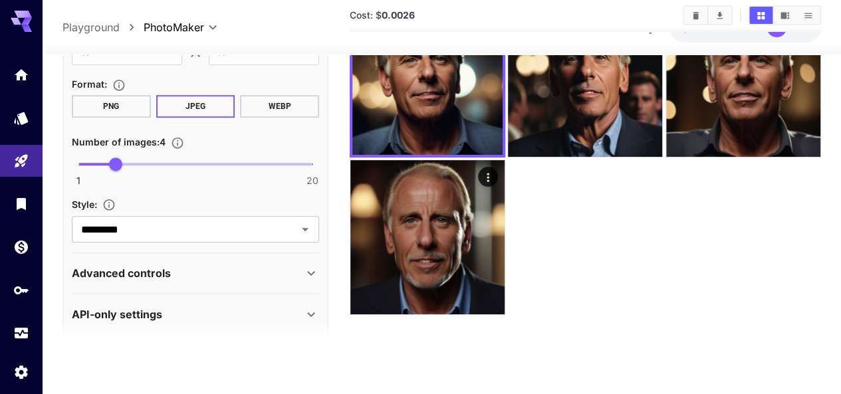
scroll to position [478, 0]
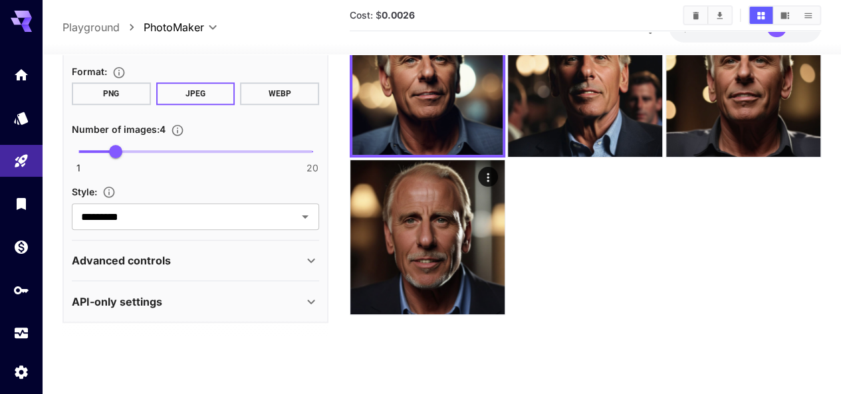
click at [303, 260] on icon at bounding box center [311, 261] width 16 height 16
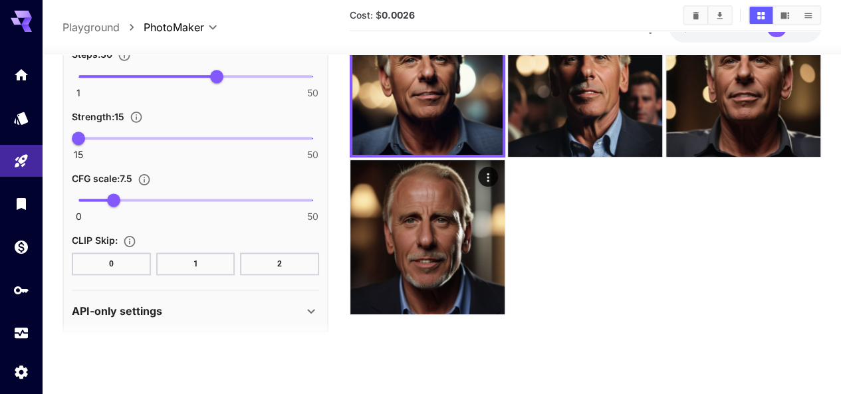
scroll to position [836, 0]
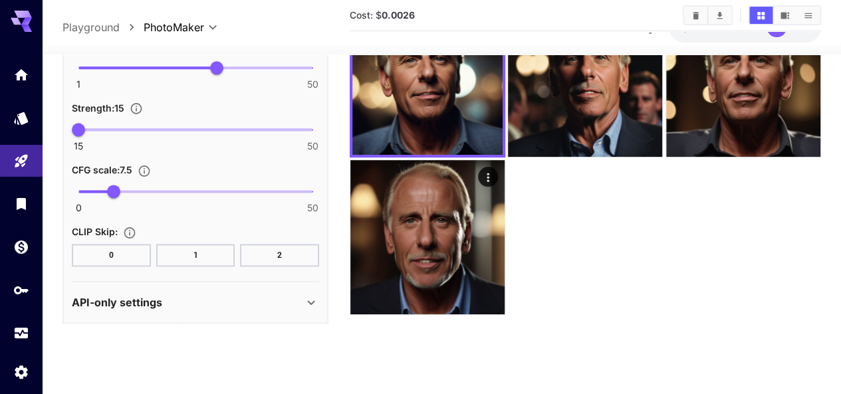
click at [311, 304] on icon at bounding box center [311, 303] width 16 height 16
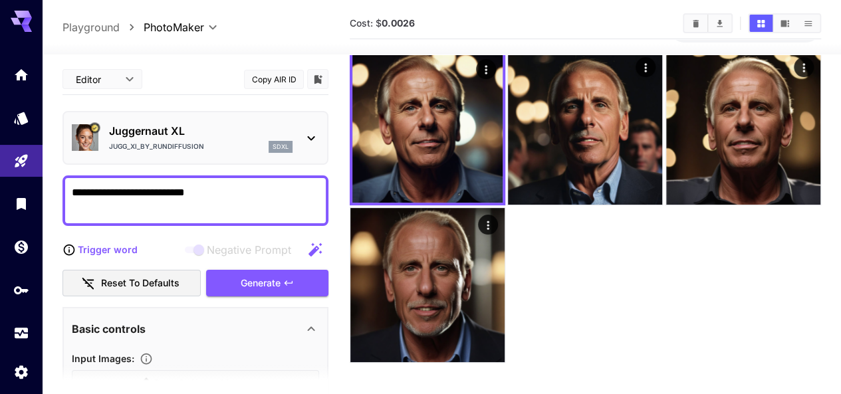
scroll to position [39, 0]
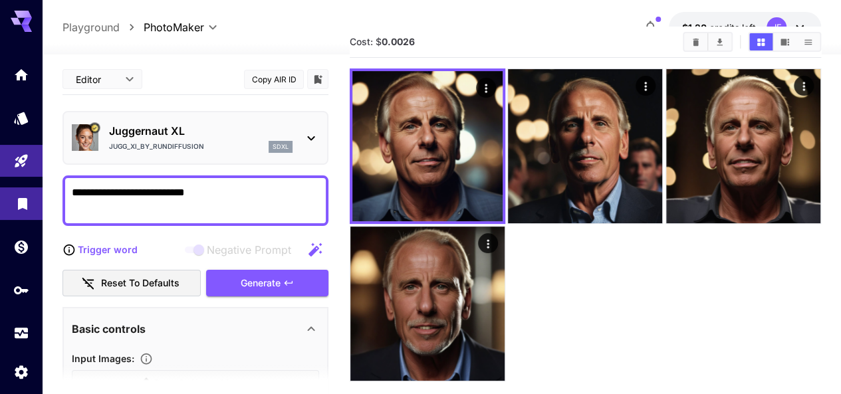
drag, startPoint x: 124, startPoint y: 193, endPoint x: 41, endPoint y: 192, distance: 82.5
click at [41, 192] on div "**********" at bounding box center [420, 210] width 841 height 499
drag, startPoint x: 158, startPoint y: 193, endPoint x: 57, endPoint y: 190, distance: 101.1
click at [57, 190] on section "**********" at bounding box center [442, 238] width 799 height 445
type textarea "**********"
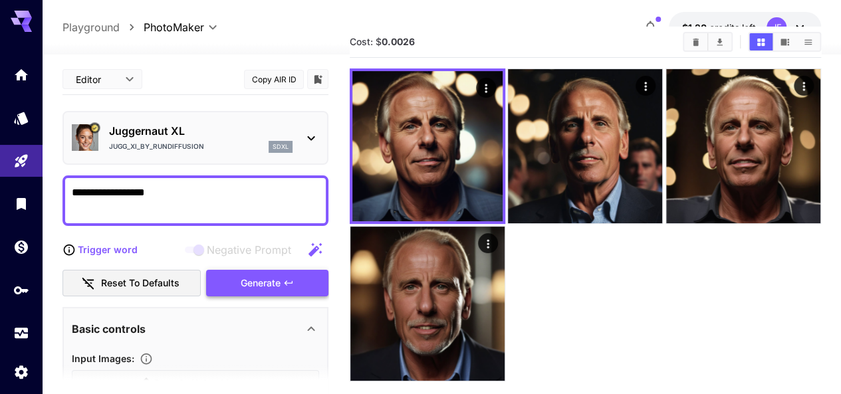
click at [303, 283] on div "Generate" at bounding box center [267, 283] width 122 height 27
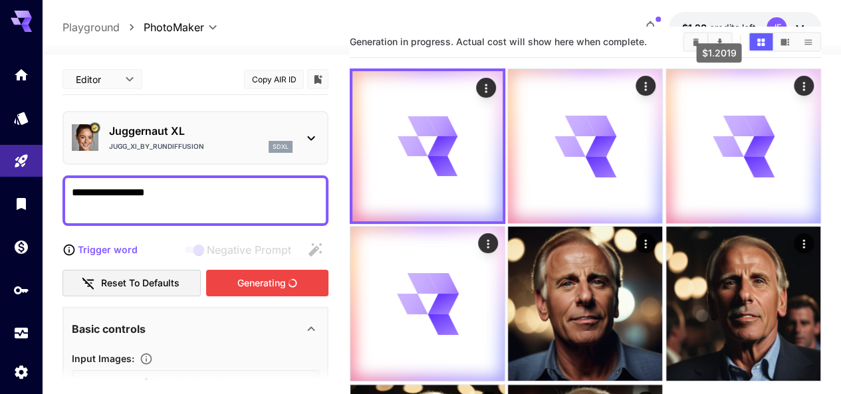
drag, startPoint x: 729, startPoint y: 21, endPoint x: 746, endPoint y: 7, distance: 22.6
click at [746, 7] on div "**********" at bounding box center [442, 27] width 799 height 55
drag, startPoint x: 21, startPoint y: 21, endPoint x: 113, endPoint y: 9, distance: 93.3
click at [113, 9] on div "**********" at bounding box center [442, 27] width 799 height 55
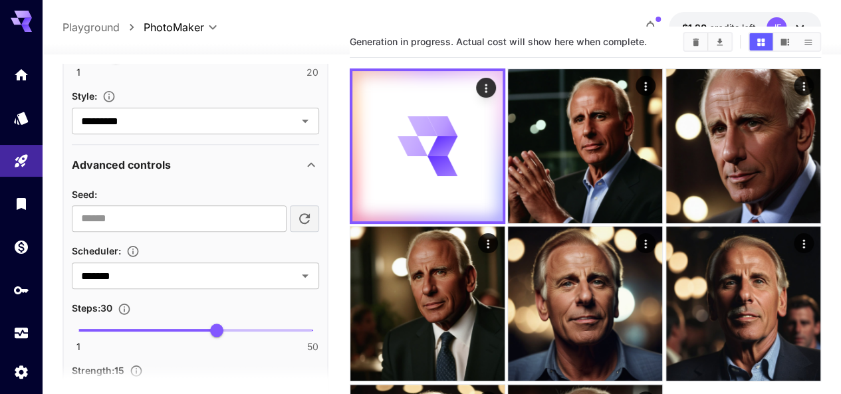
scroll to position [598, 0]
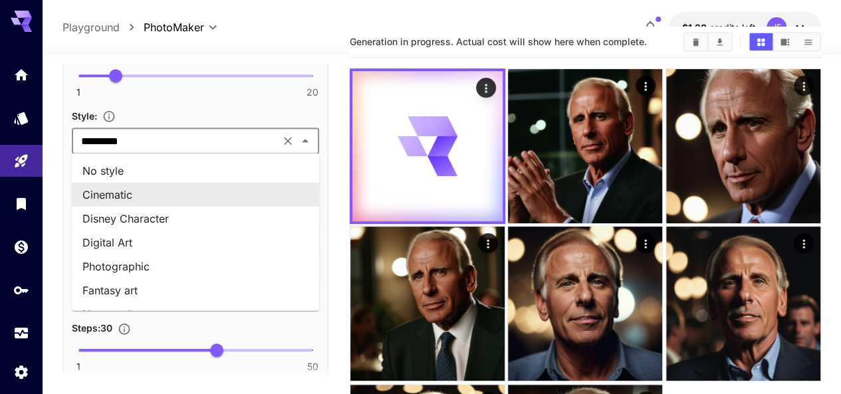
click at [257, 142] on input "*********" at bounding box center [176, 141] width 200 height 19
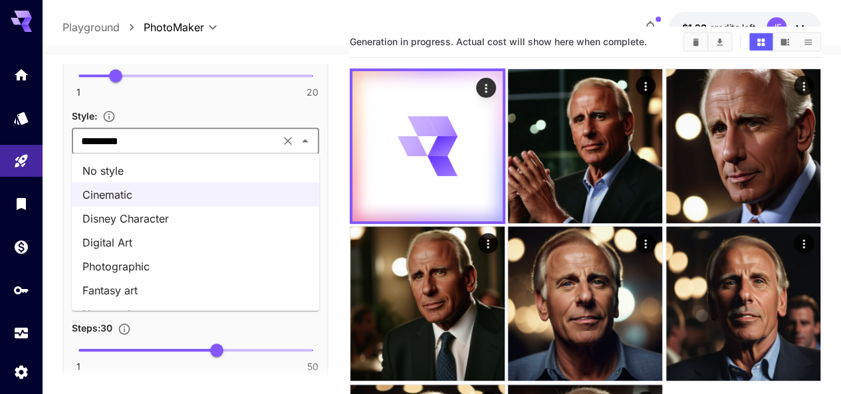
click at [398, 340] on section "Generation in progress. Actual cost will show here when complete." at bounding box center [585, 283] width 471 height 513
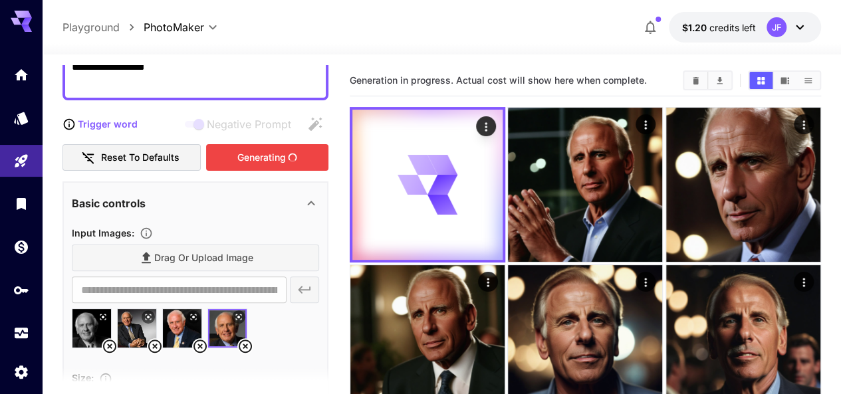
scroll to position [193, 0]
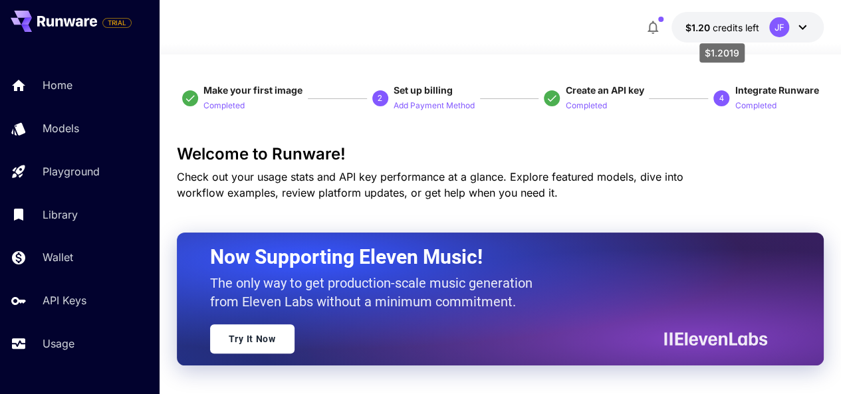
click at [729, 31] on span "credits left" at bounding box center [735, 27] width 47 height 11
